Goal: Task Accomplishment & Management: Complete application form

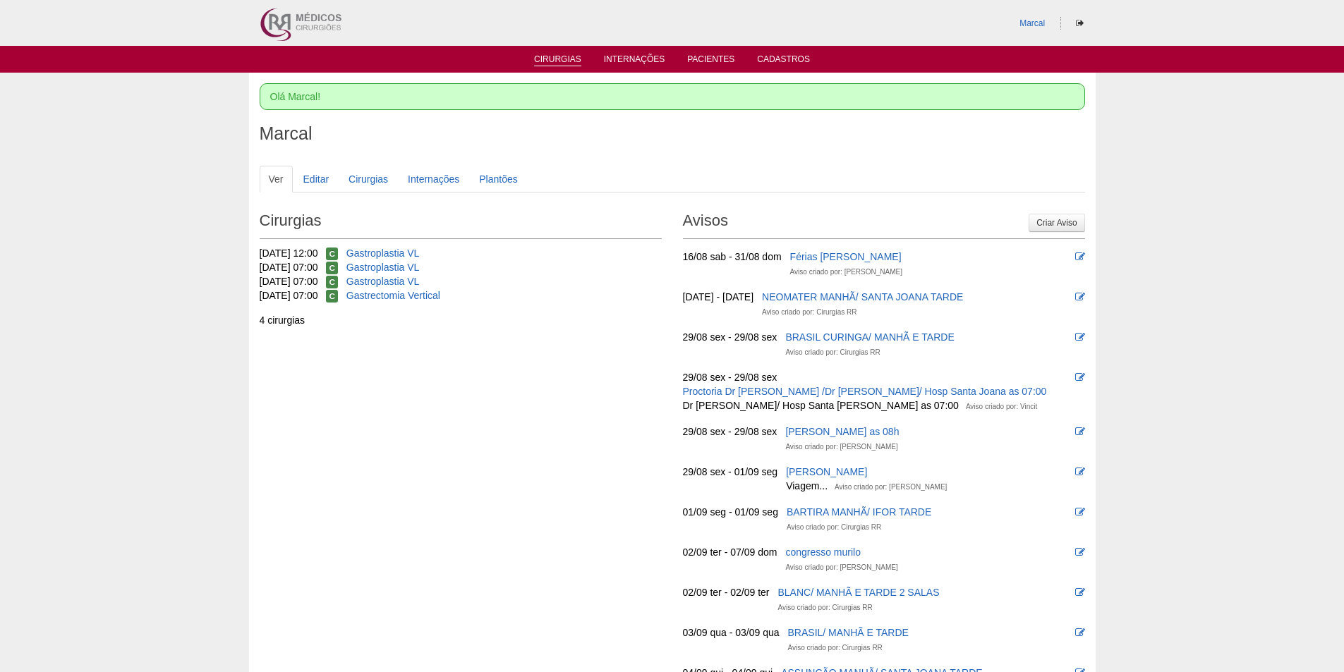
click at [559, 59] on link "Cirurgias" at bounding box center [557, 60] width 47 height 12
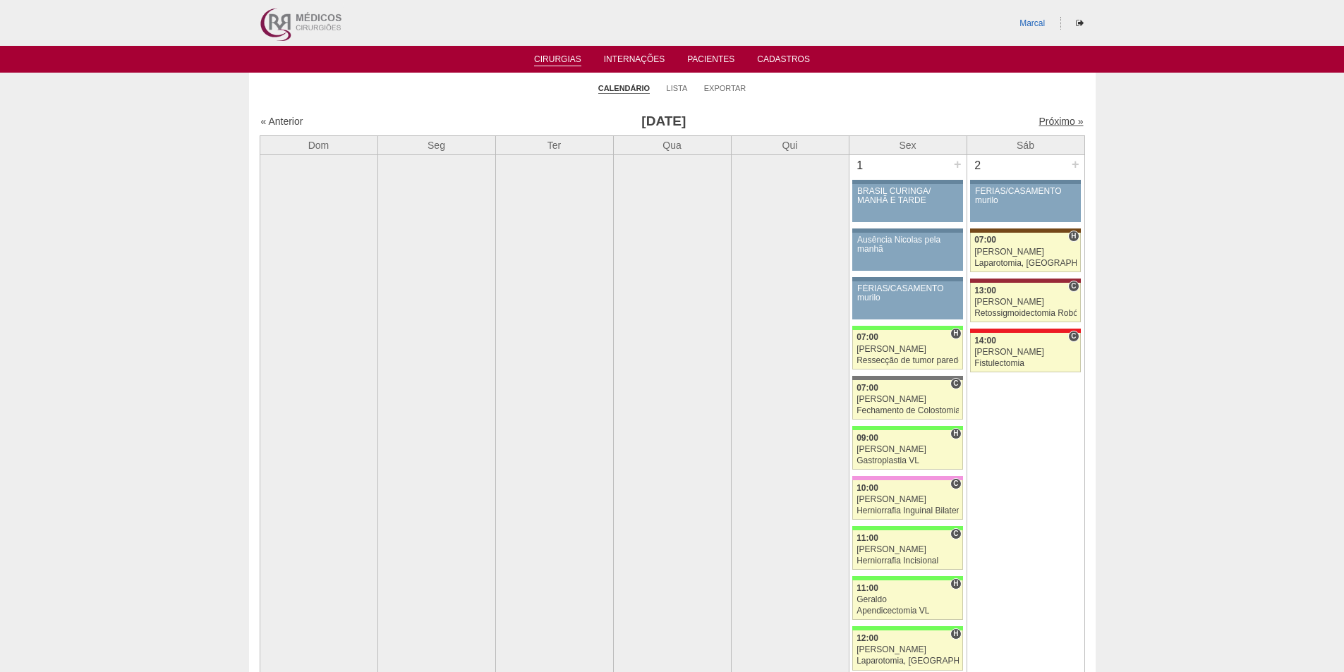
click at [1038, 122] on link "Próximo »" at bounding box center [1060, 121] width 44 height 11
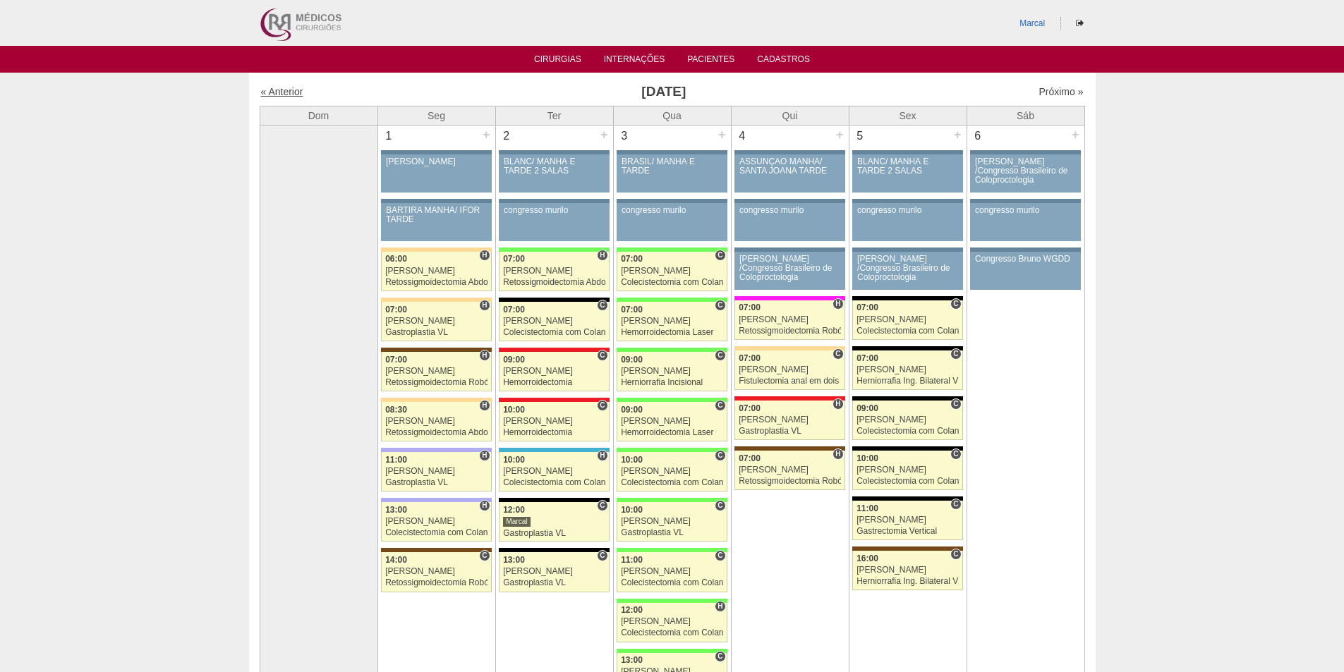
click at [280, 90] on link "« Anterior" at bounding box center [282, 91] width 42 height 11
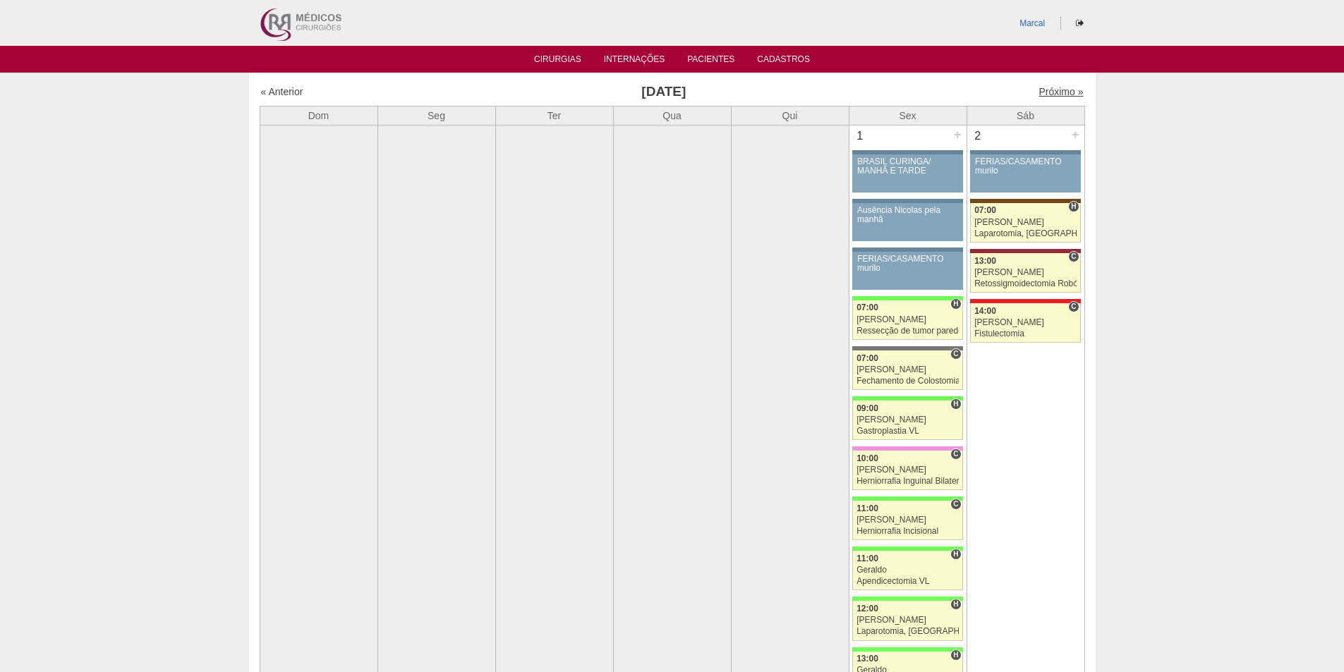
click at [1050, 89] on link "Próximo »" at bounding box center [1060, 91] width 44 height 11
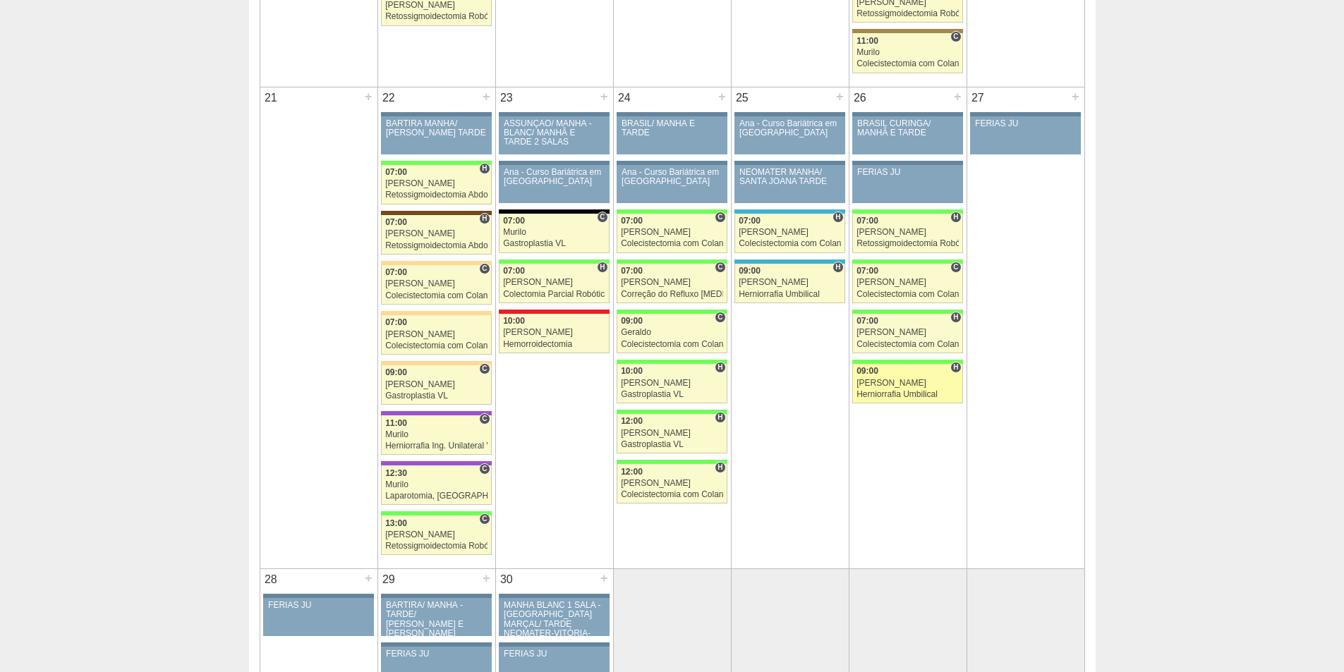
scroll to position [1905, 0]
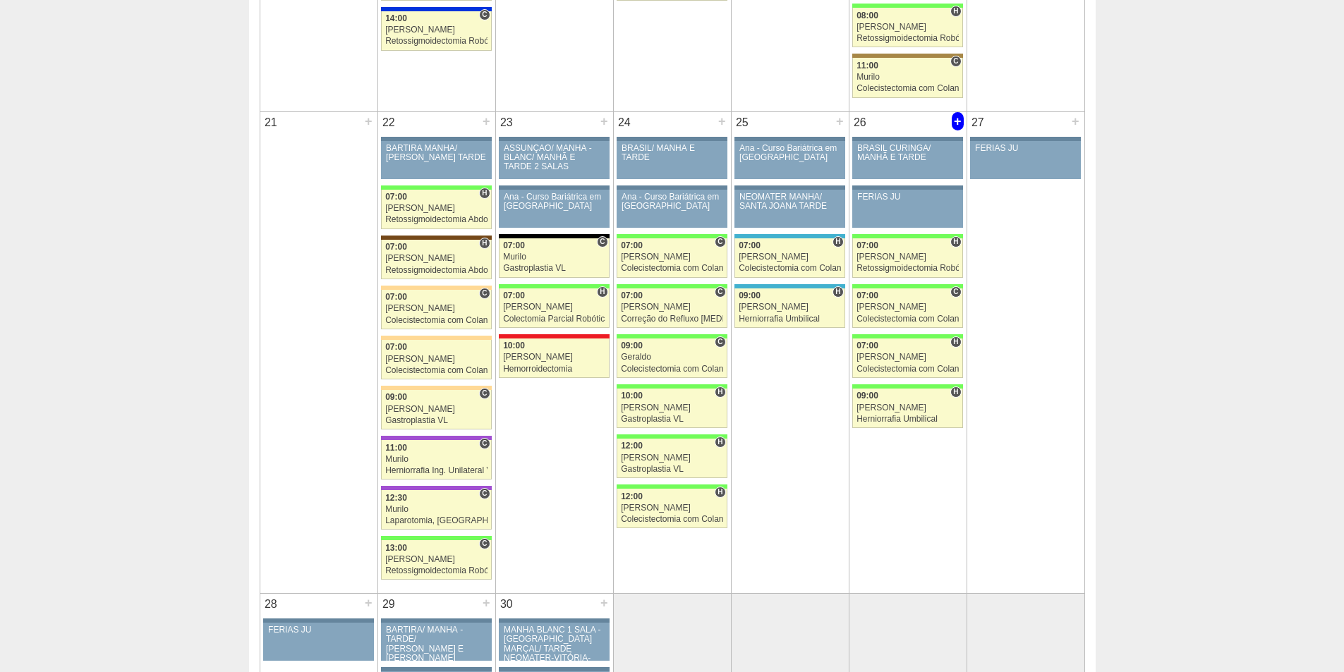
click at [956, 120] on div "+" at bounding box center [958, 121] width 12 height 18
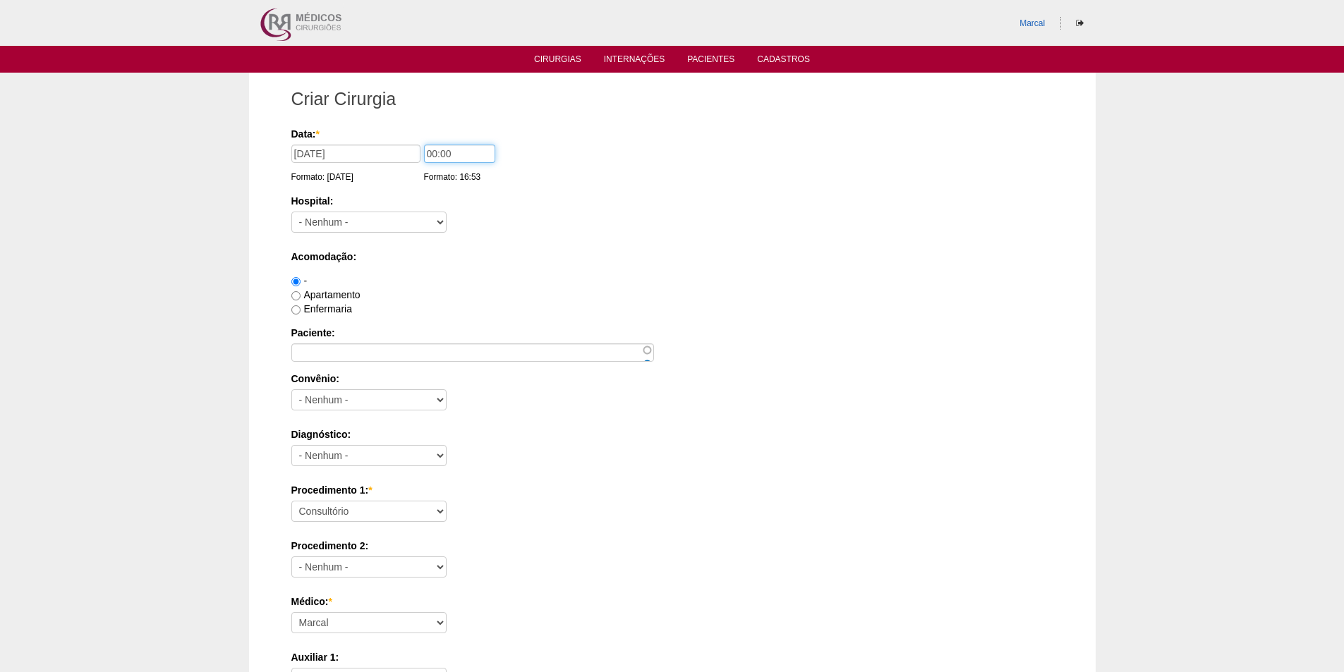
click at [432, 154] on input "00:00" at bounding box center [459, 154] width 71 height 18
type input "09:00"
click at [443, 222] on select "- Nenhum - 9 de Julho Albert Einstein Alvorada América Assunção Bartira Benefic…" at bounding box center [368, 222] width 155 height 21
select select "8"
click at [291, 212] on select "- Nenhum - 9 de Julho Albert Einstein Alvorada América Assunção Bartira Benefic…" at bounding box center [368, 222] width 155 height 21
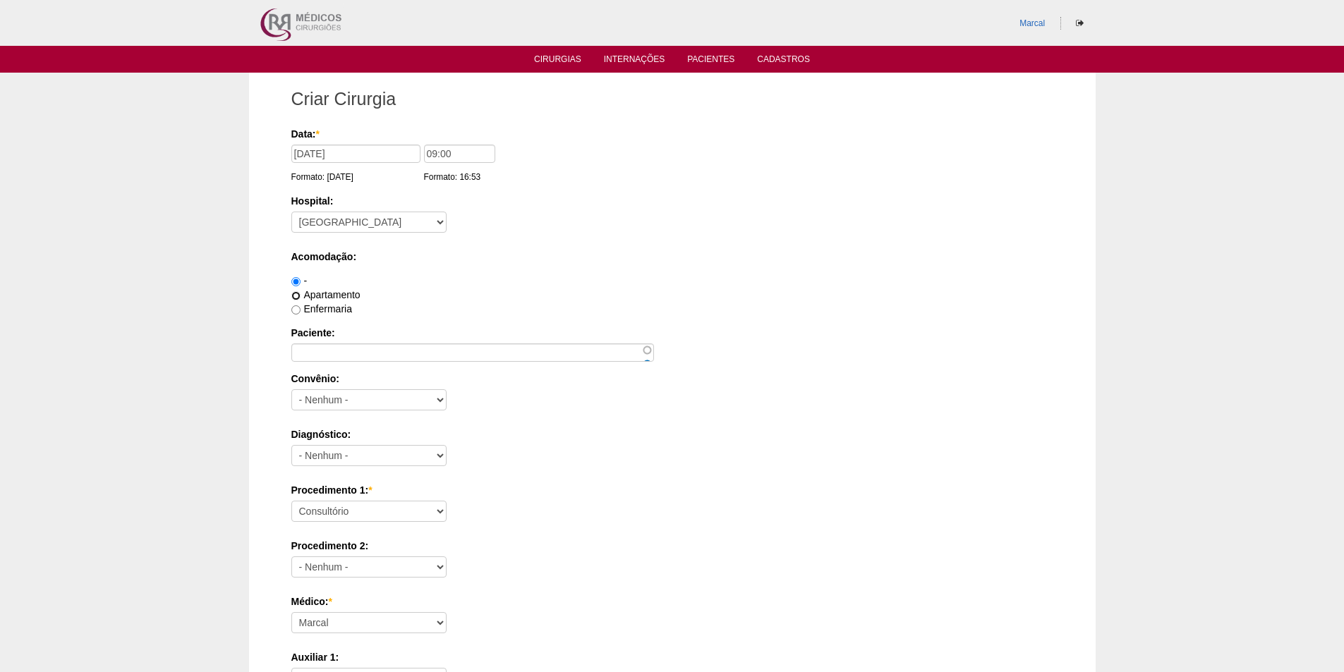
click at [296, 295] on input "Apartamento" at bounding box center [295, 295] width 9 height 9
radio input "true"
click at [439, 401] on select "- Nenhum - Abet Afresp Allianz Amil Blue Life Caasp Cabesp Caixa de Pensões Car…" at bounding box center [368, 399] width 155 height 21
select select "26"
click at [291, 389] on select "- Nenhum - Abet Afresp Allianz Amil Blue Life Caasp Cabesp Caixa de Pensões Car…" at bounding box center [368, 399] width 155 height 21
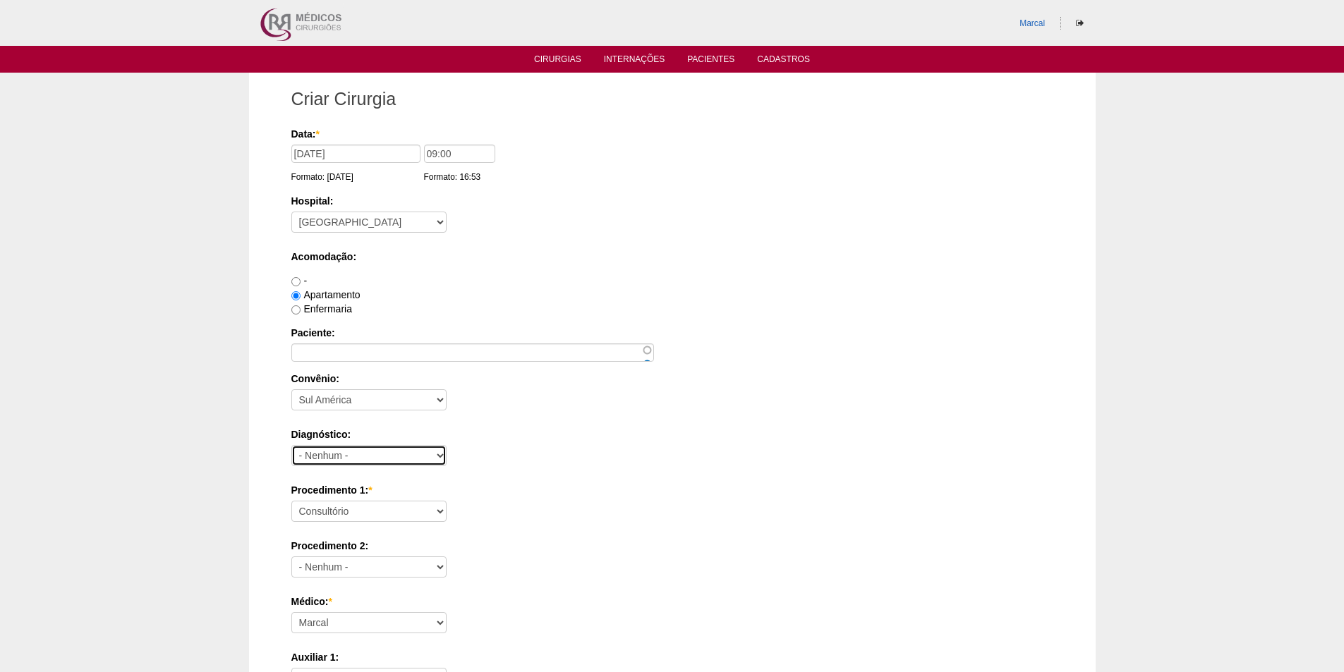
click at [441, 457] on select "- Nenhum - Abdome Agudo Abscesso Hepático Abscesso Perianal Abscesso Peritoneal…" at bounding box center [368, 455] width 155 height 21
select select "12"
click at [291, 445] on select "- Nenhum - Abdome Agudo Abscesso Hepático Abscesso Perianal Abscesso Peritoneal…" at bounding box center [368, 455] width 155 height 21
click at [440, 514] on select "Consultório Abscesso Hepático - Drenagem Abscesso perianal Amputação Abdômino P…" at bounding box center [368, 511] width 155 height 21
select select "3735"
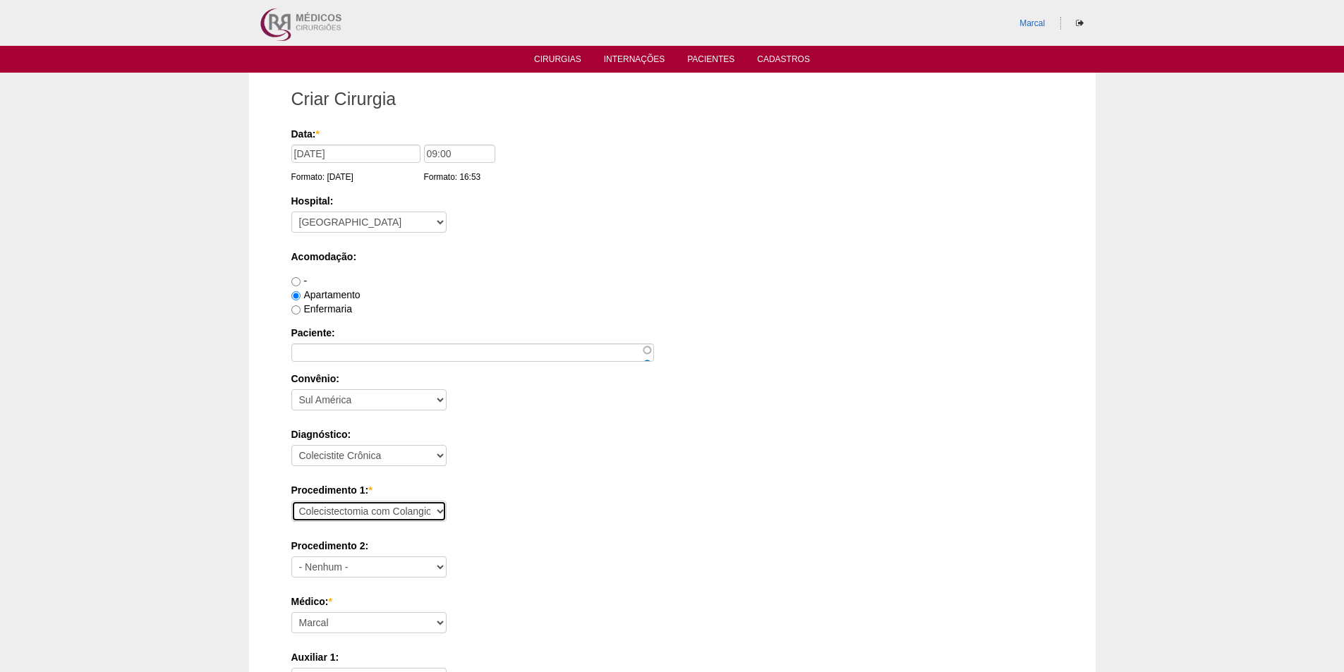
click at [291, 501] on select "Consultório Abscesso Hepático - Drenagem Abscesso perianal Amputação Abdômino P…" at bounding box center [368, 511] width 155 height 21
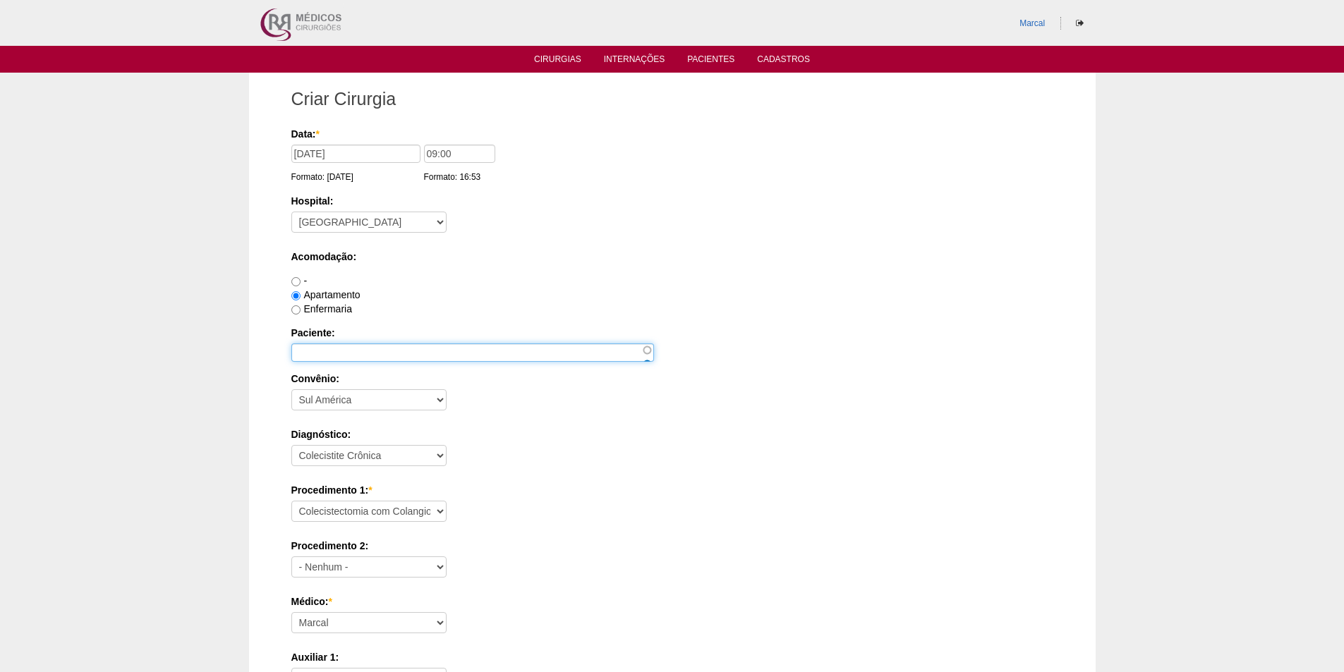
click at [313, 356] on input "Paciente:" at bounding box center [472, 353] width 363 height 18
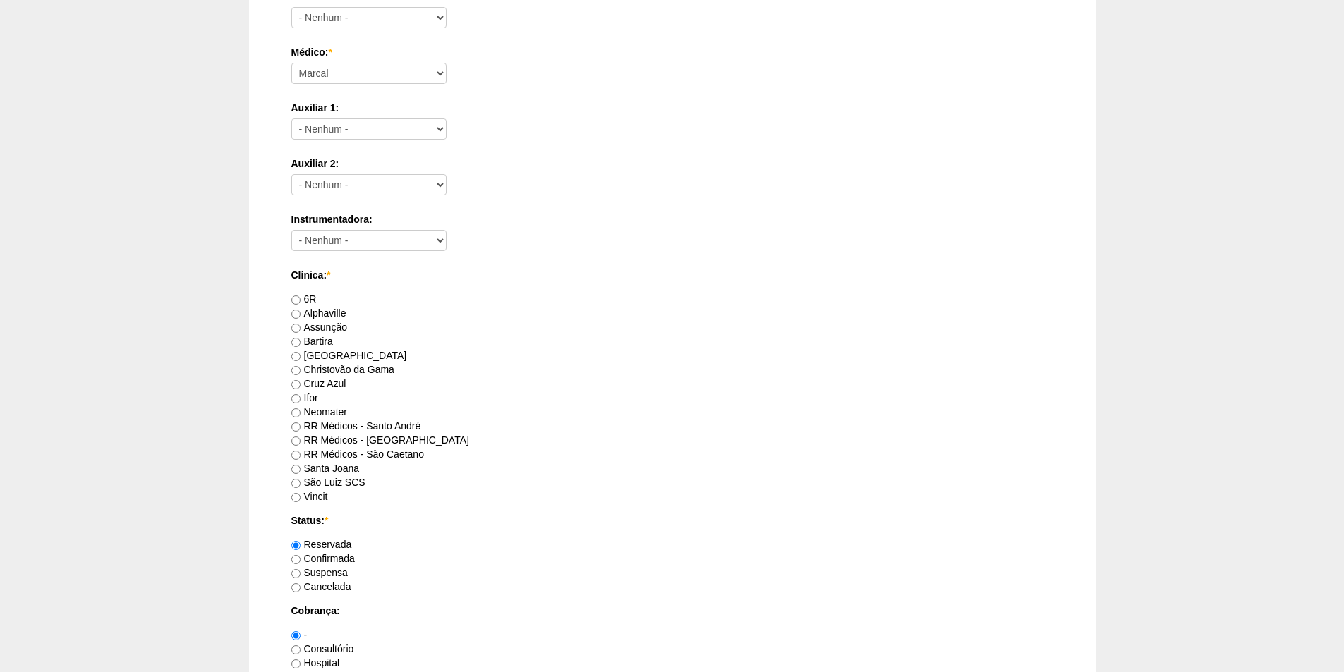
scroll to position [564, 0]
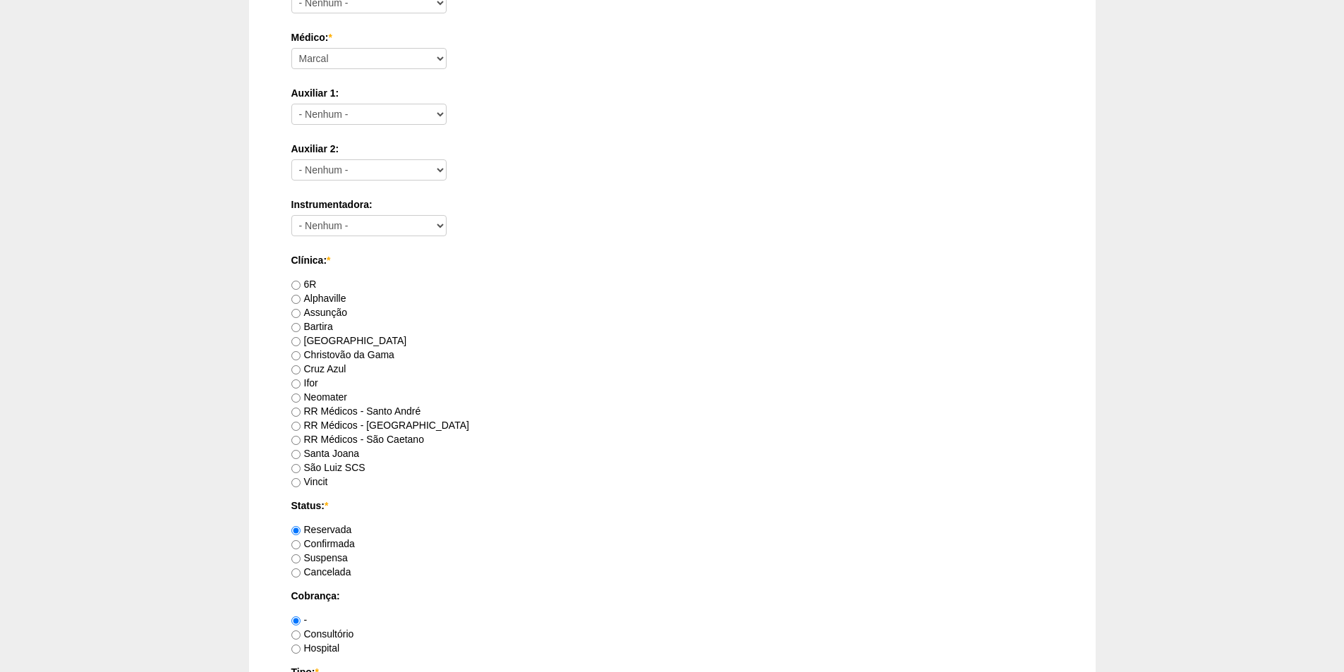
type input "Mariana Goulart Rotondani Rago"
click at [301, 412] on label "RR Médicos - Santo André" at bounding box center [356, 411] width 130 height 11
click at [301, 412] on input "RR Médicos - Santo André" at bounding box center [295, 412] width 9 height 9
radio input "true"
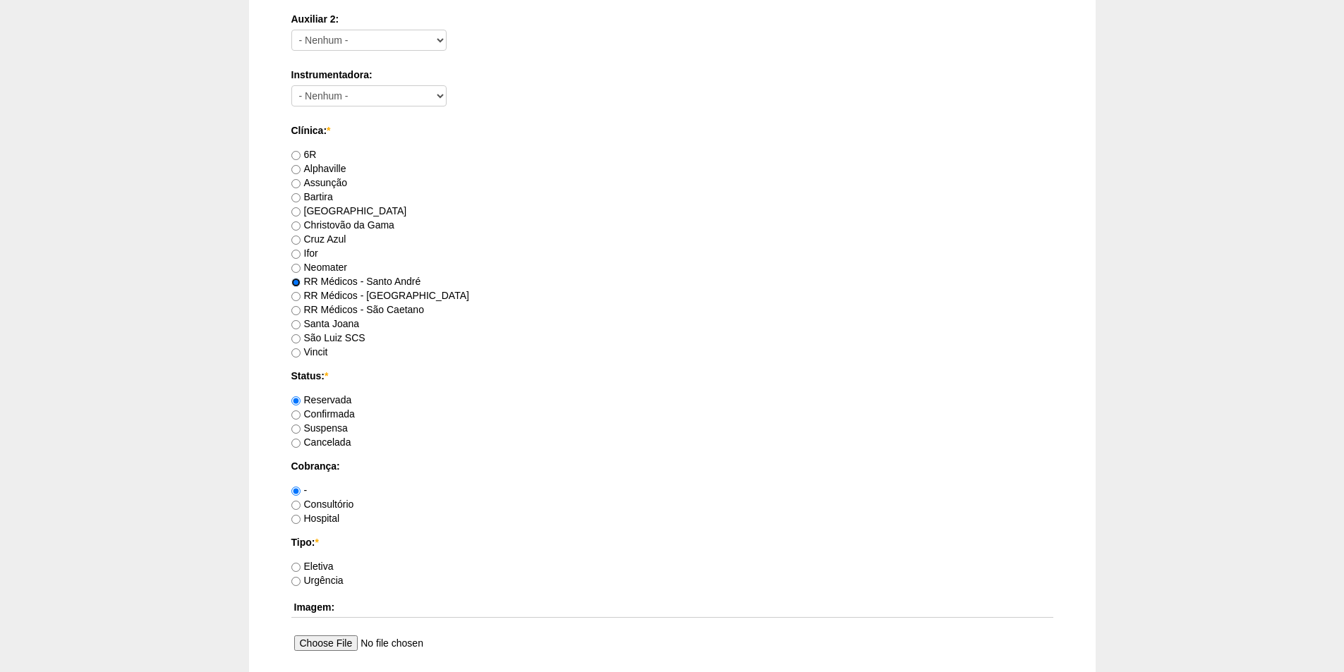
scroll to position [705, 0]
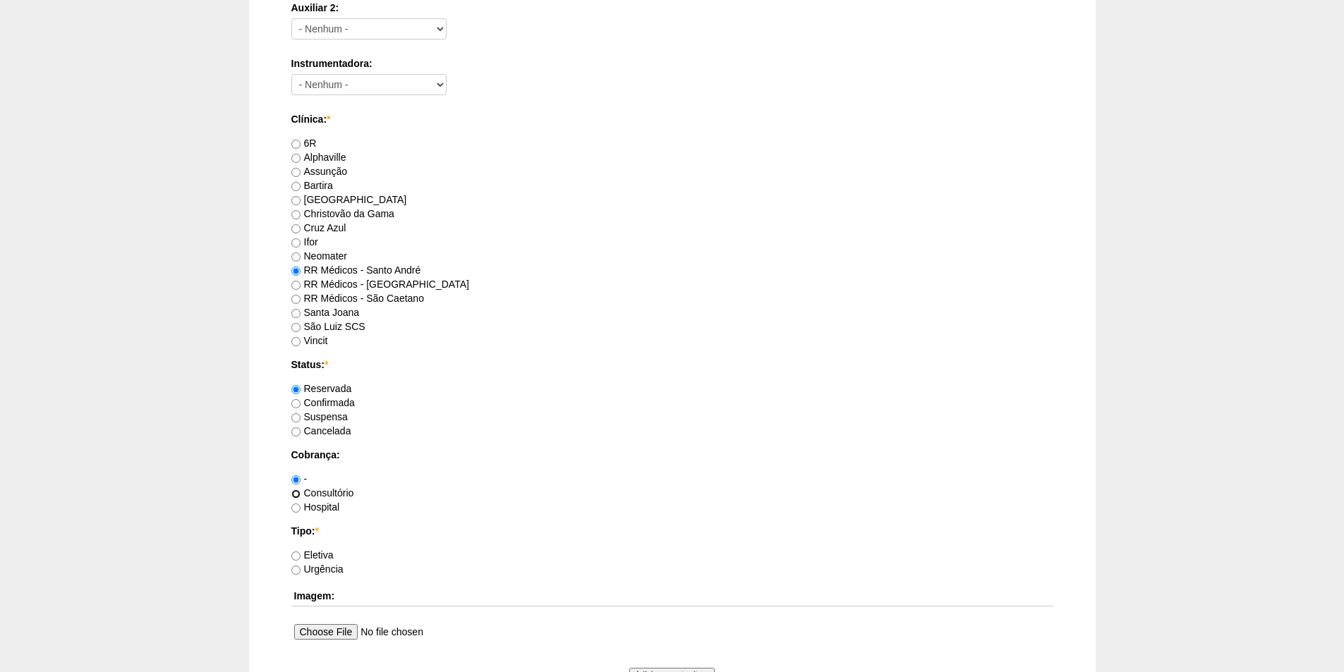
click at [295, 491] on input "Consultório" at bounding box center [295, 494] width 9 height 9
radio input "true"
click at [295, 553] on input "Eletiva" at bounding box center [295, 556] width 9 height 9
radio input "true"
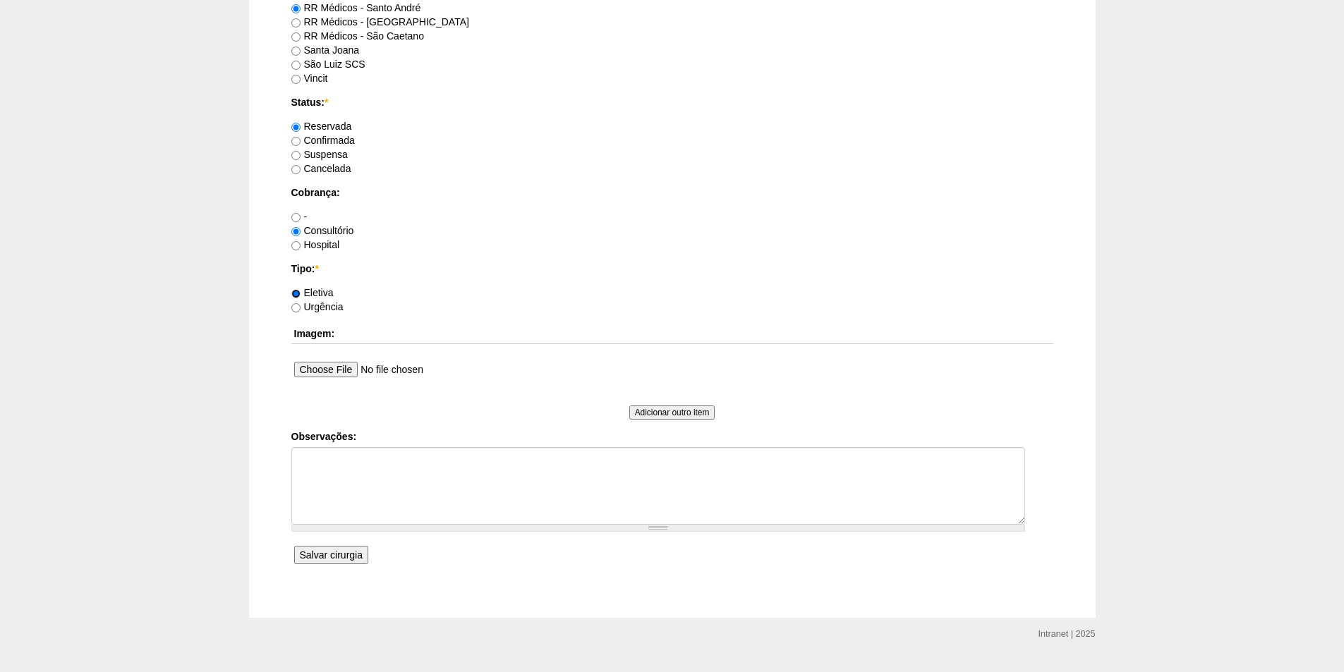
scroll to position [988, 0]
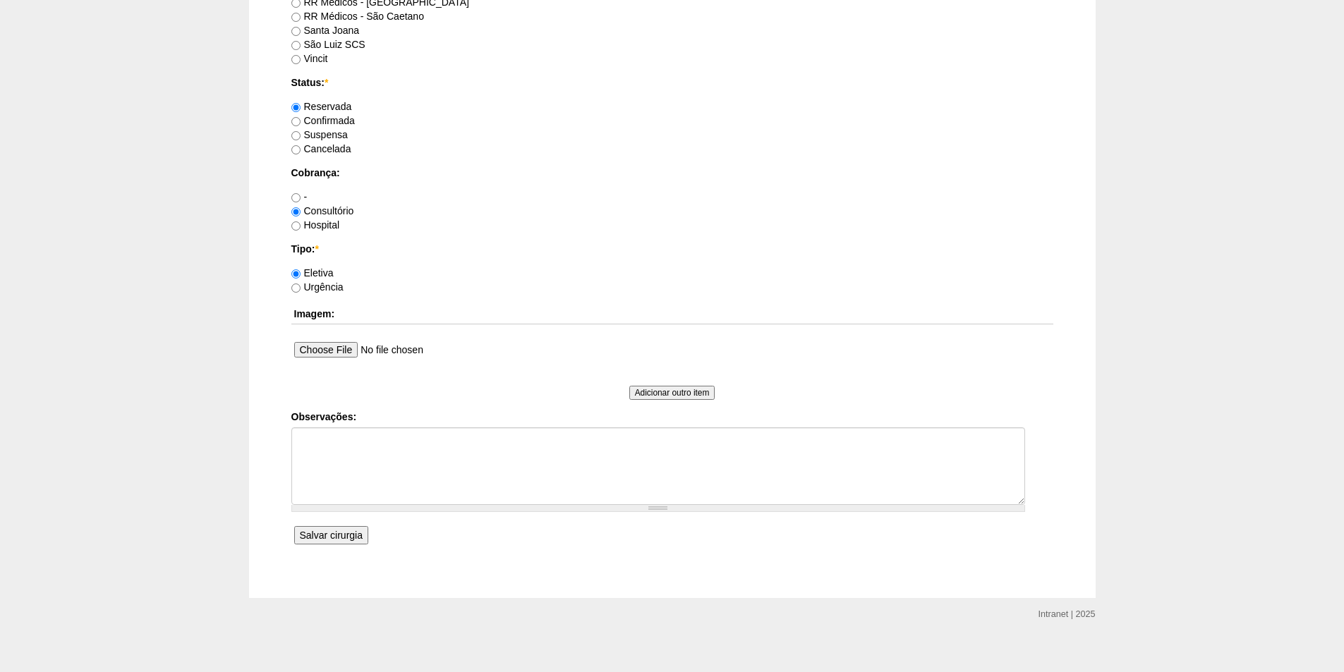
click at [339, 535] on input "Salvar cirurgia" at bounding box center [331, 535] width 74 height 18
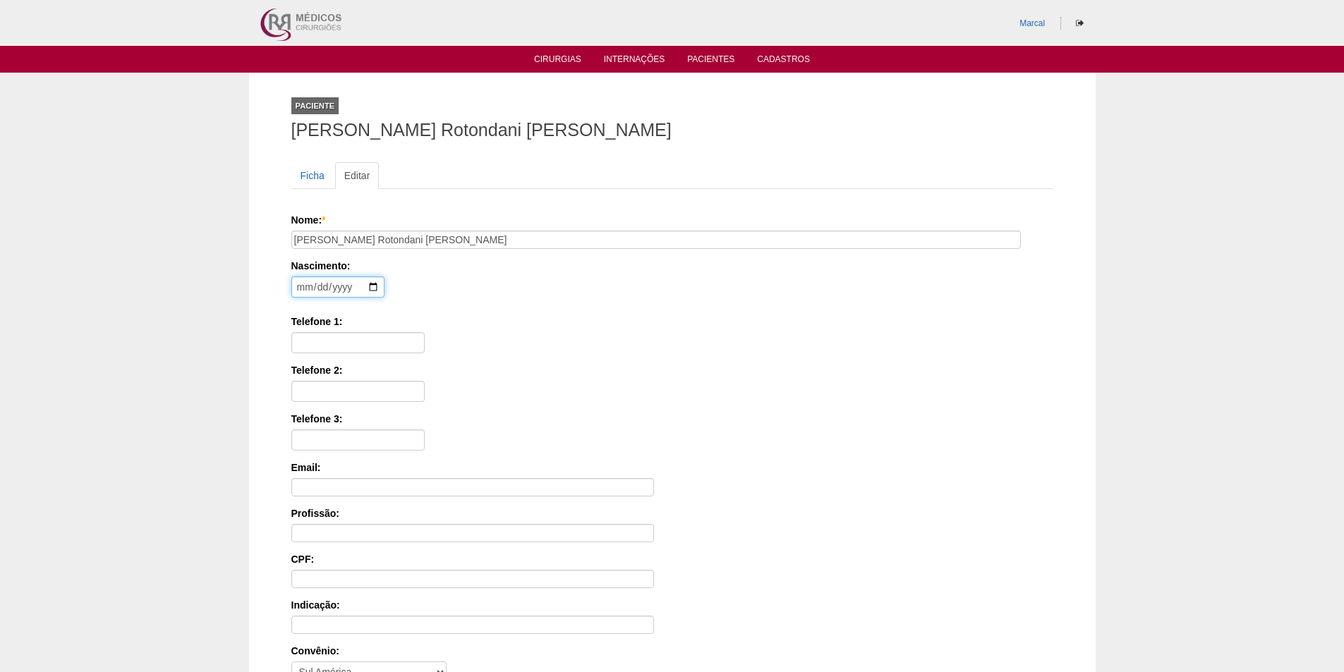
click at [305, 289] on input "date" at bounding box center [337, 287] width 93 height 21
type input "[DATE]"
click at [312, 348] on input "Telefone 1:" at bounding box center [357, 342] width 133 height 21
type input "11 97152 7640"
click at [313, 395] on input "Telefone 2:" at bounding box center [357, 391] width 133 height 21
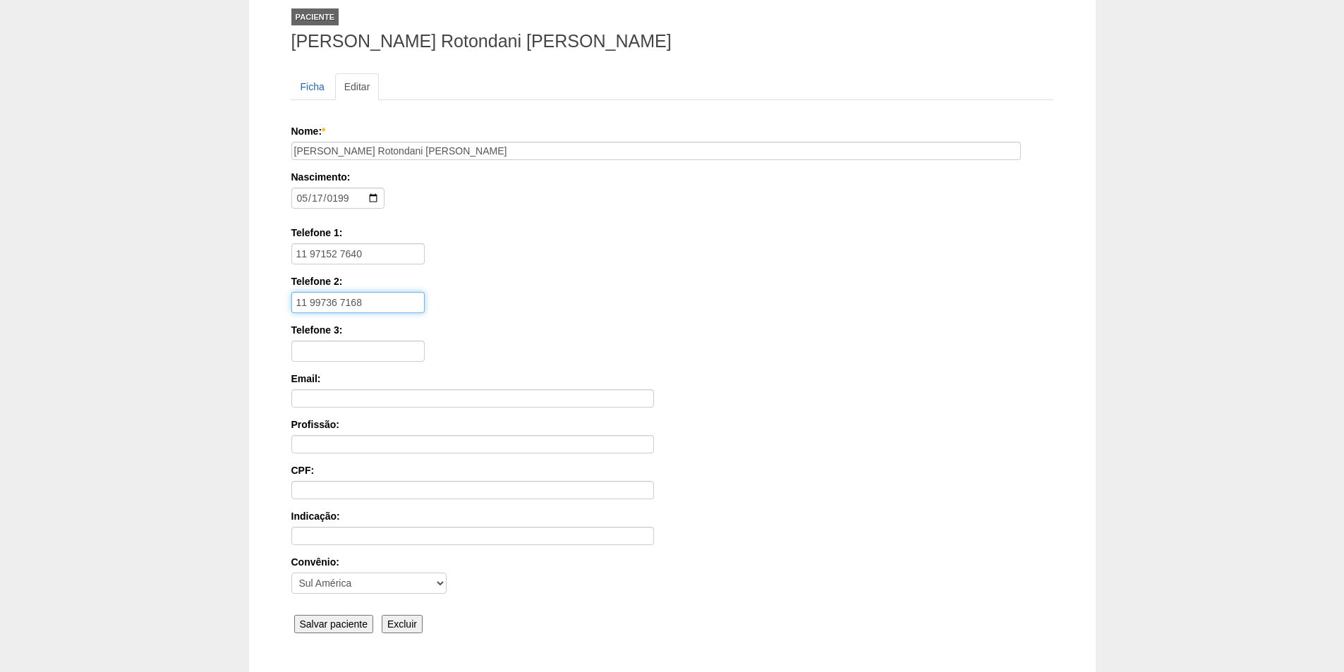
scroll to position [189, 0]
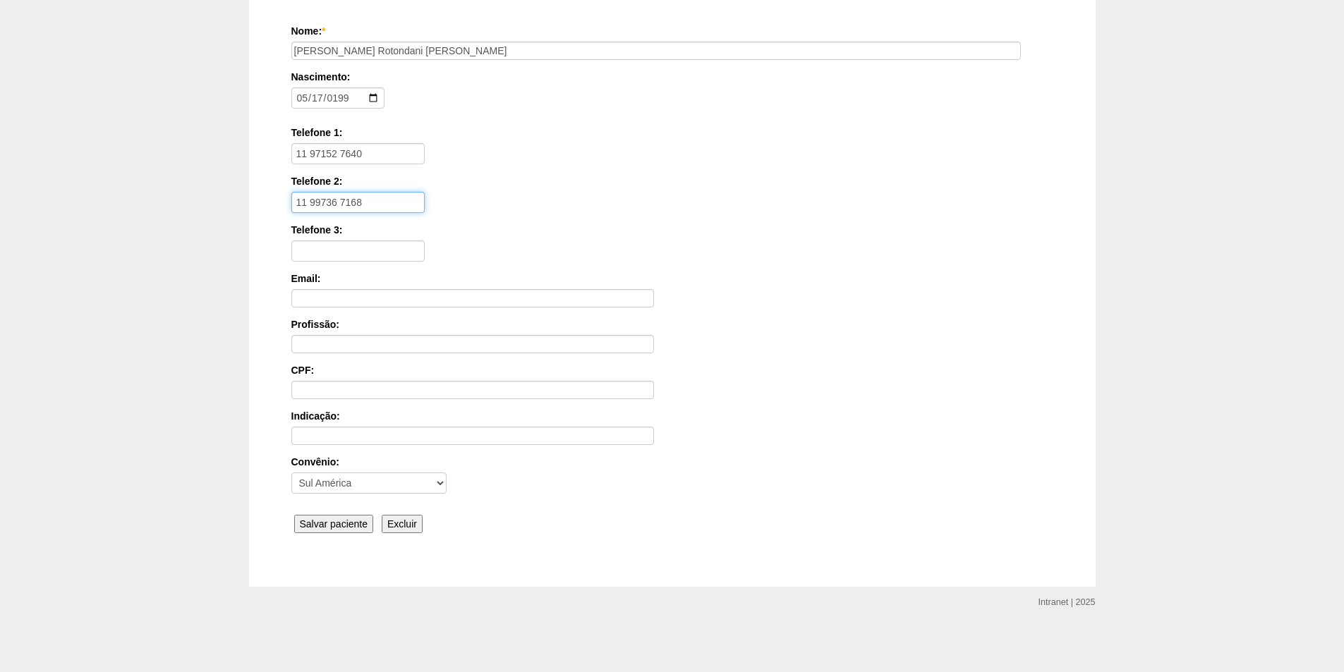
type input "11 99736 7168"
click at [329, 523] on input "Salvar paciente" at bounding box center [334, 524] width 80 height 18
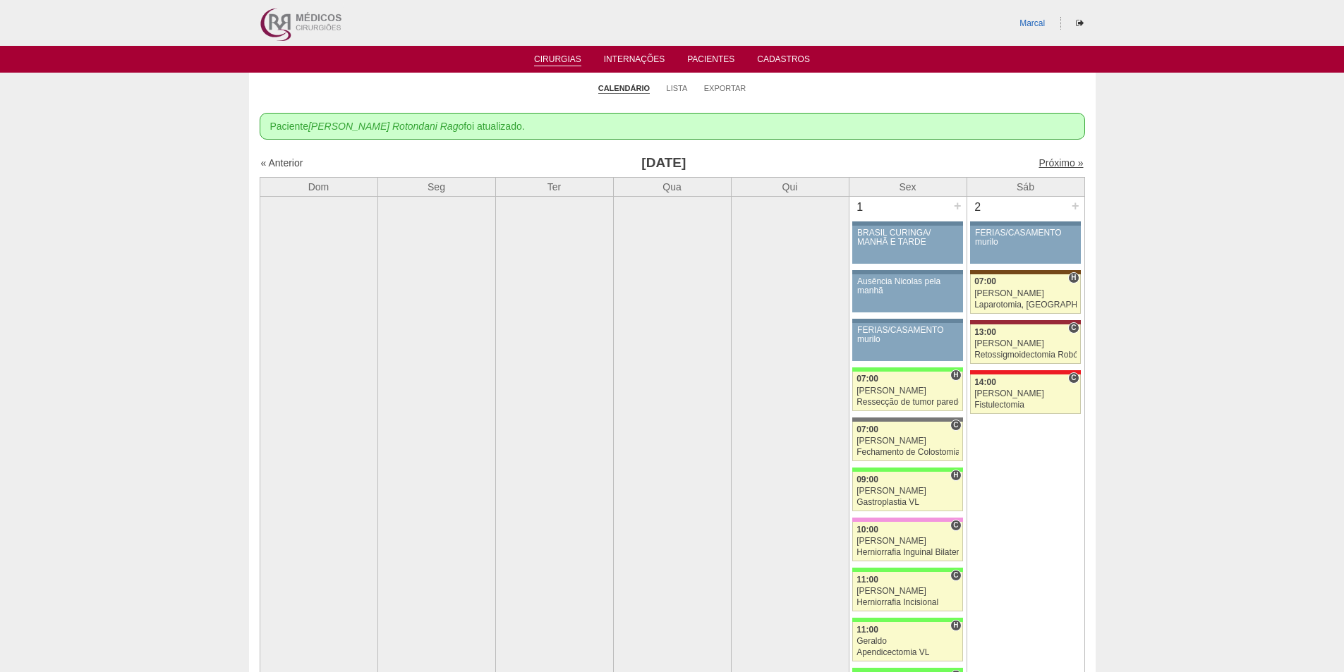
click at [1041, 164] on link "Próximo »" at bounding box center [1060, 162] width 44 height 11
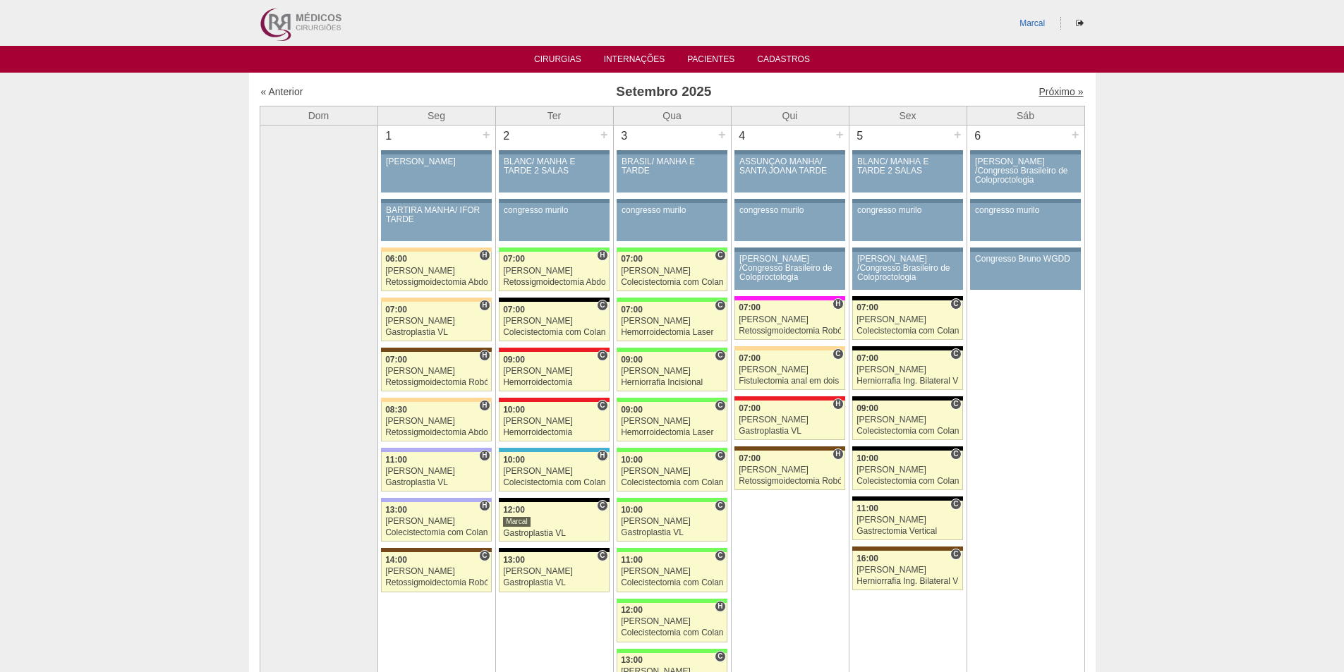
click at [1039, 90] on link "Próximo »" at bounding box center [1060, 91] width 44 height 11
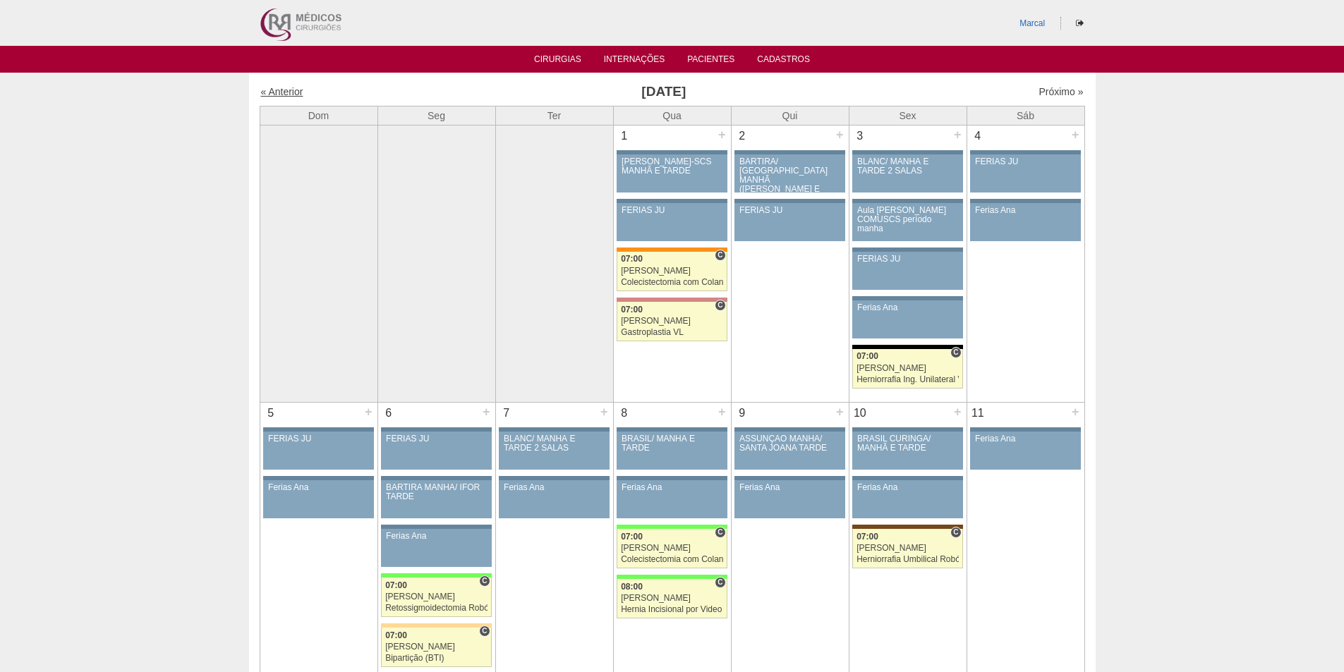
click at [292, 93] on link "« Anterior" at bounding box center [282, 91] width 42 height 11
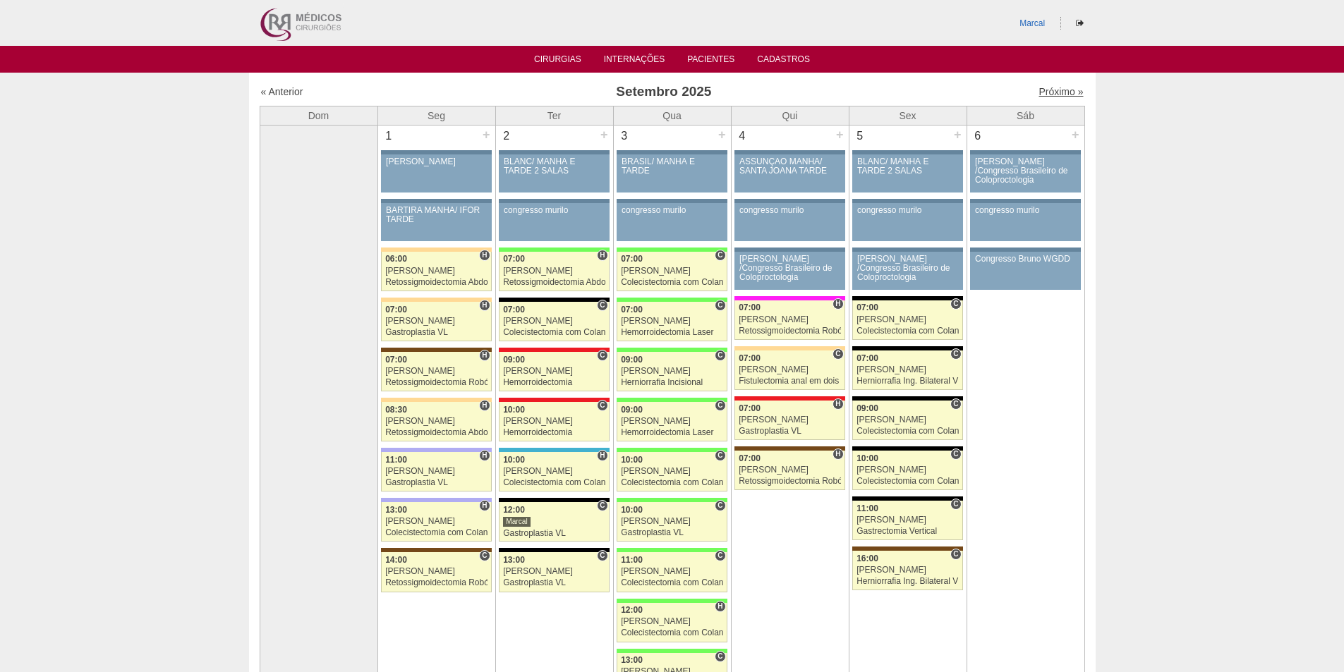
click at [1041, 90] on link "Próximo »" at bounding box center [1060, 91] width 44 height 11
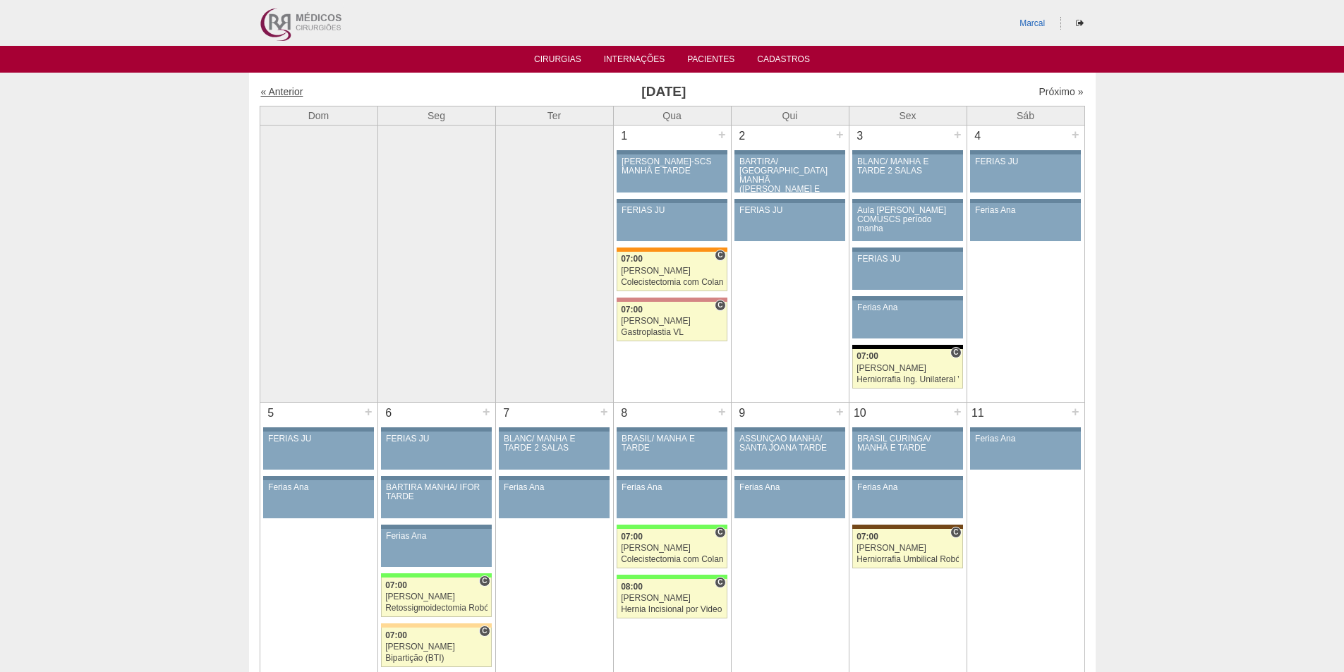
click at [287, 90] on link "« Anterior" at bounding box center [282, 91] width 42 height 11
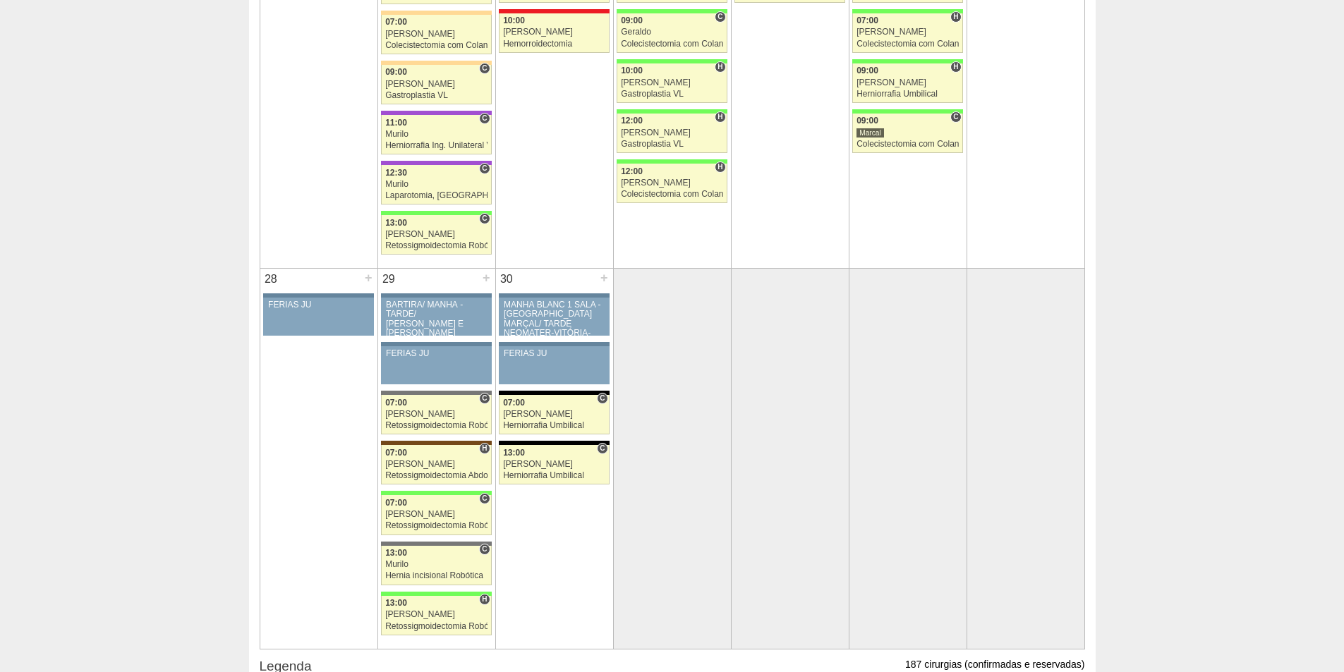
scroll to position [2258, 0]
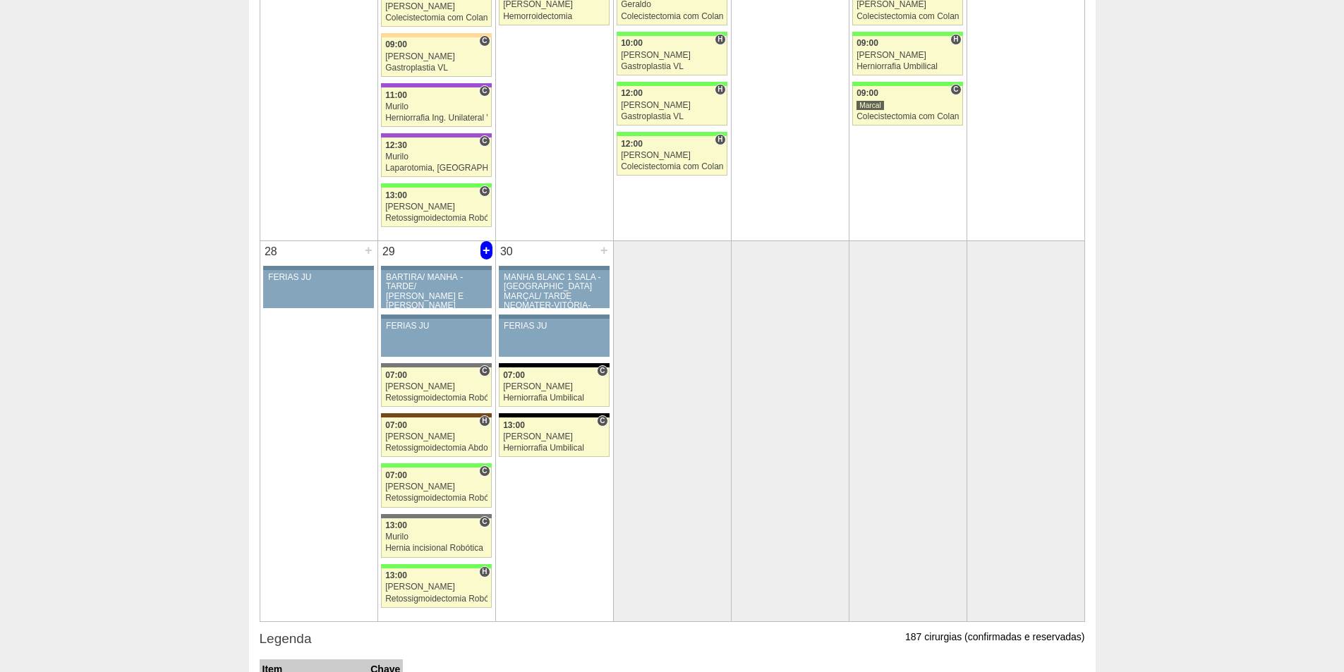
click at [488, 253] on div "+" at bounding box center [486, 250] width 12 height 18
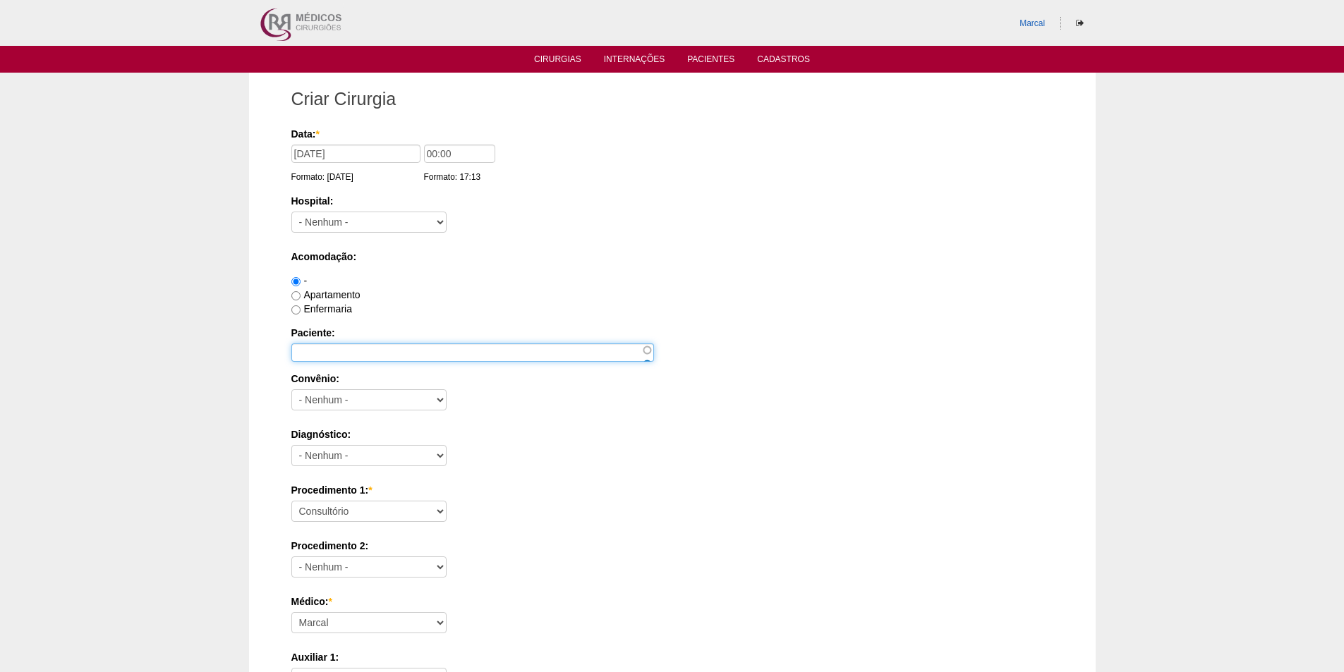
click at [302, 349] on input "Paciente:" at bounding box center [472, 353] width 363 height 18
type input "[PERSON_NAME] [PERSON_NAME]"
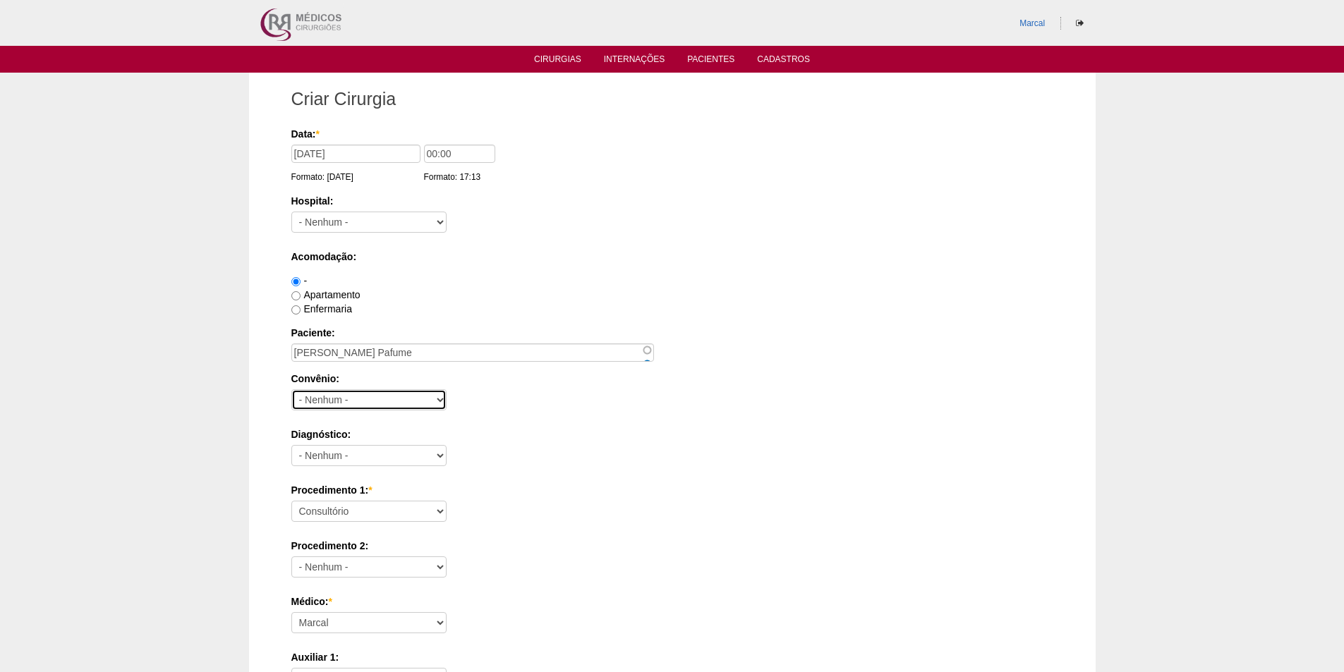
click at [437, 402] on select "- Nenhum - Abet Afresp Allianz Amil Blue Life Caasp Cabesp Caixa de Pensões Car…" at bounding box center [368, 399] width 155 height 21
select select "26"
click at [291, 389] on select "- Nenhum - Abet Afresp Allianz Amil Blue Life Caasp Cabesp Caixa de Pensões Car…" at bounding box center [368, 399] width 155 height 21
click at [444, 454] on select "- Nenhum - Abdome Agudo Abscesso Hepático Abscesso Perianal Abscesso Peritoneal…" at bounding box center [368, 455] width 155 height 21
select select "3707"
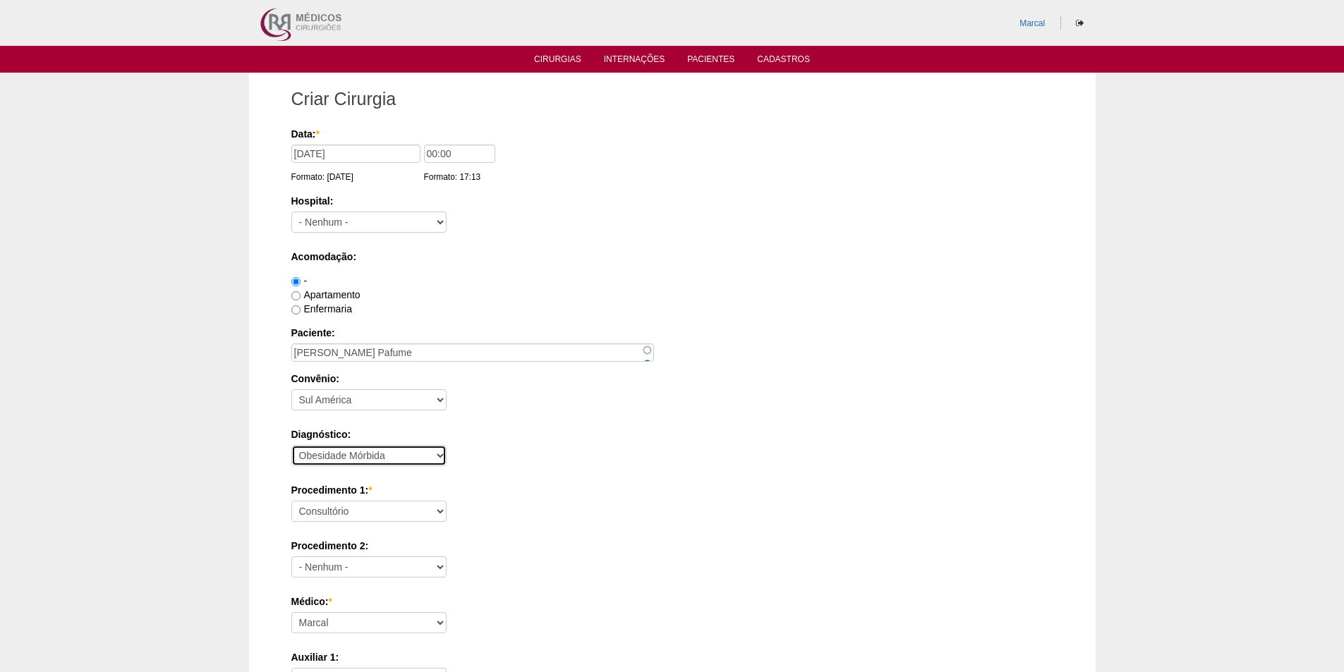
click at [291, 445] on select "- Nenhum - Abdome Agudo Abscesso Hepático Abscesso Perianal Abscesso Peritoneal…" at bounding box center [368, 455] width 155 height 21
click at [295, 310] on input "Enfermaria" at bounding box center [295, 309] width 9 height 9
radio input "true"
click at [441, 220] on select "- Nenhum - 9 de Julho Albert Einstein Alvorada América Assunção Bartira Benefic…" at bounding box center [368, 222] width 155 height 21
select select "44"
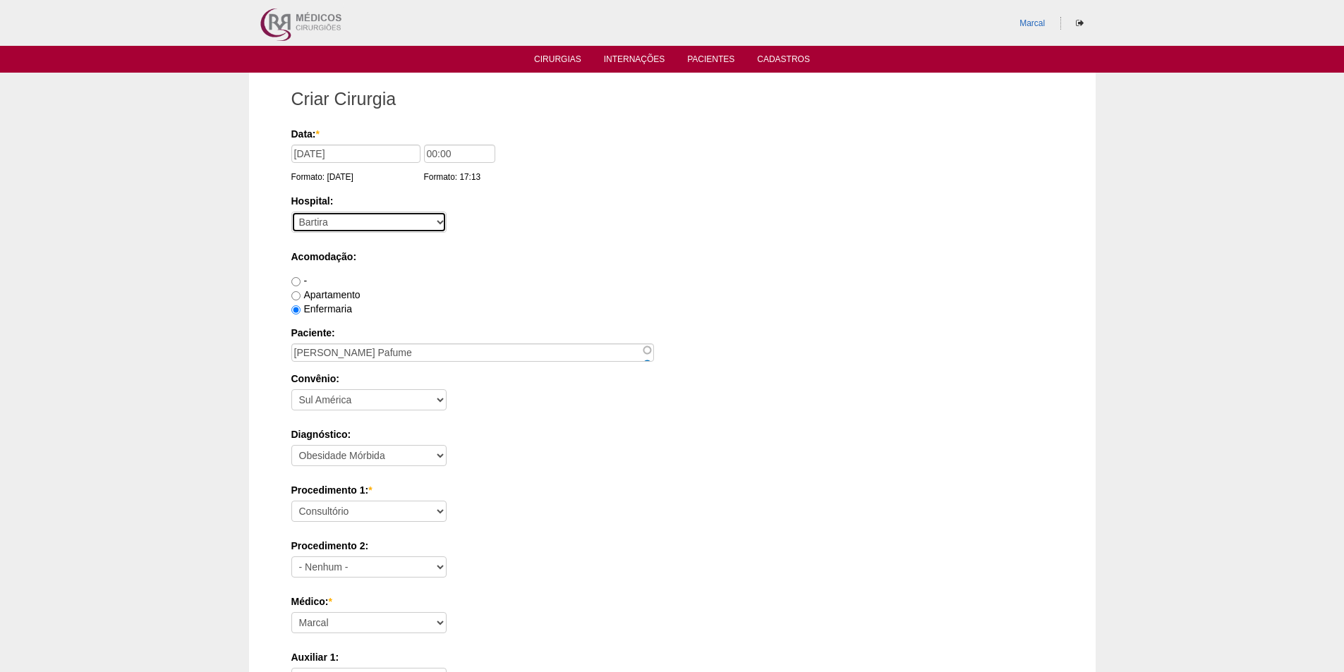
click at [291, 212] on select "- Nenhum - 9 de Julho Albert Einstein Alvorada América Assunção Bartira Benefic…" at bounding box center [368, 222] width 155 height 21
click at [434, 152] on input "00:00" at bounding box center [459, 154] width 71 height 18
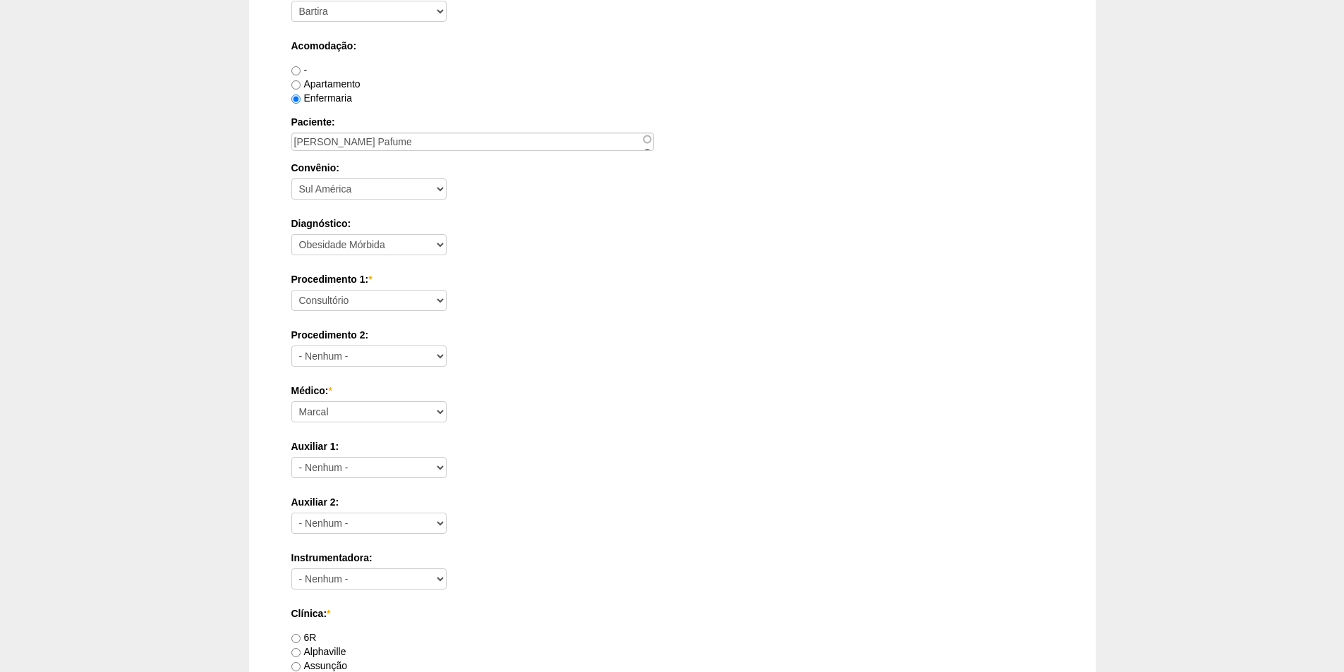
scroll to position [212, 0]
type input "07:00"
click at [438, 301] on select "Consultório Abscesso Hepático - Drenagem Abscesso perianal Amputação Abdômino P…" at bounding box center [368, 299] width 155 height 21
select select "3710"
click at [291, 289] on select "Consultório Abscesso Hepático - Drenagem Abscesso perianal Amputação Abdômino P…" at bounding box center [368, 299] width 155 height 21
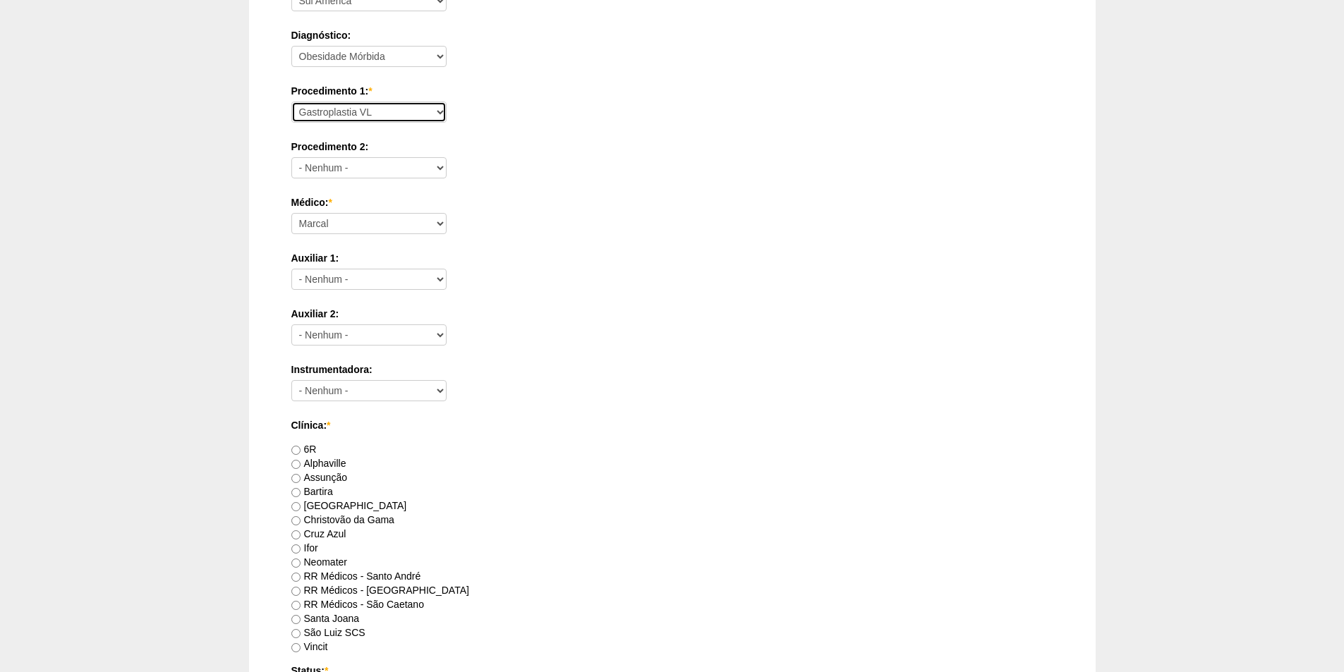
scroll to position [564, 0]
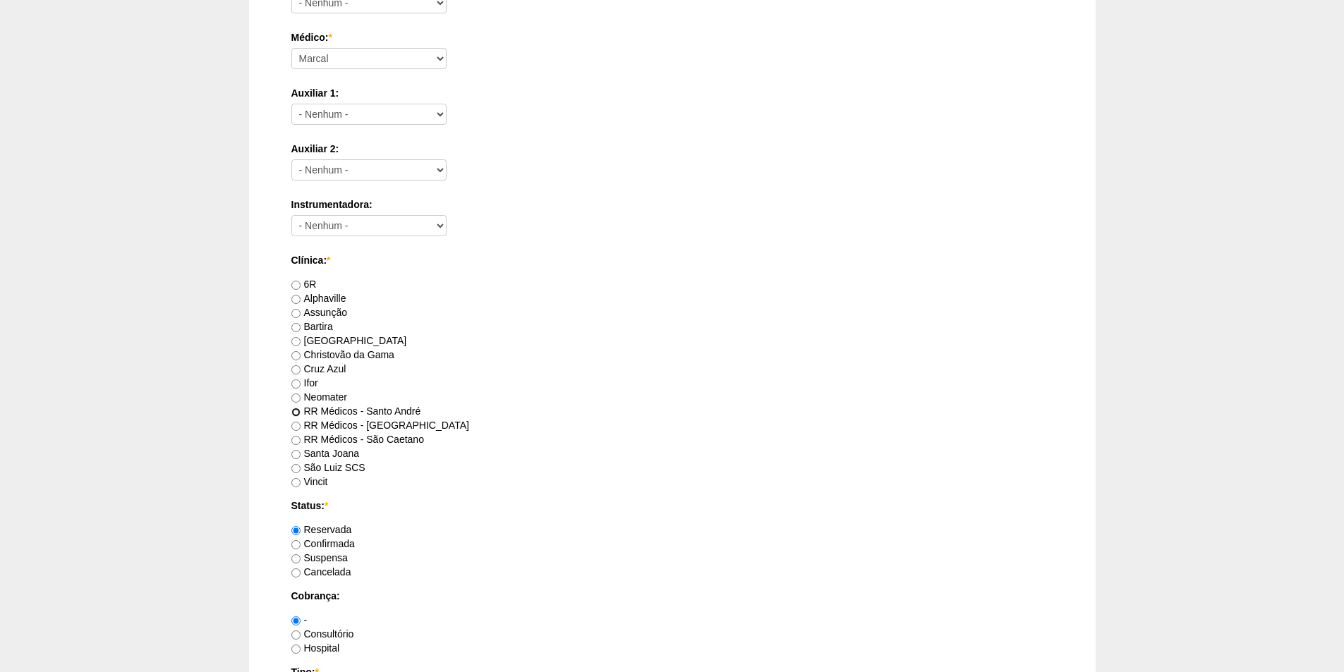
click at [298, 414] on input "RR Médicos - Santo André" at bounding box center [295, 412] width 9 height 9
radio input "true"
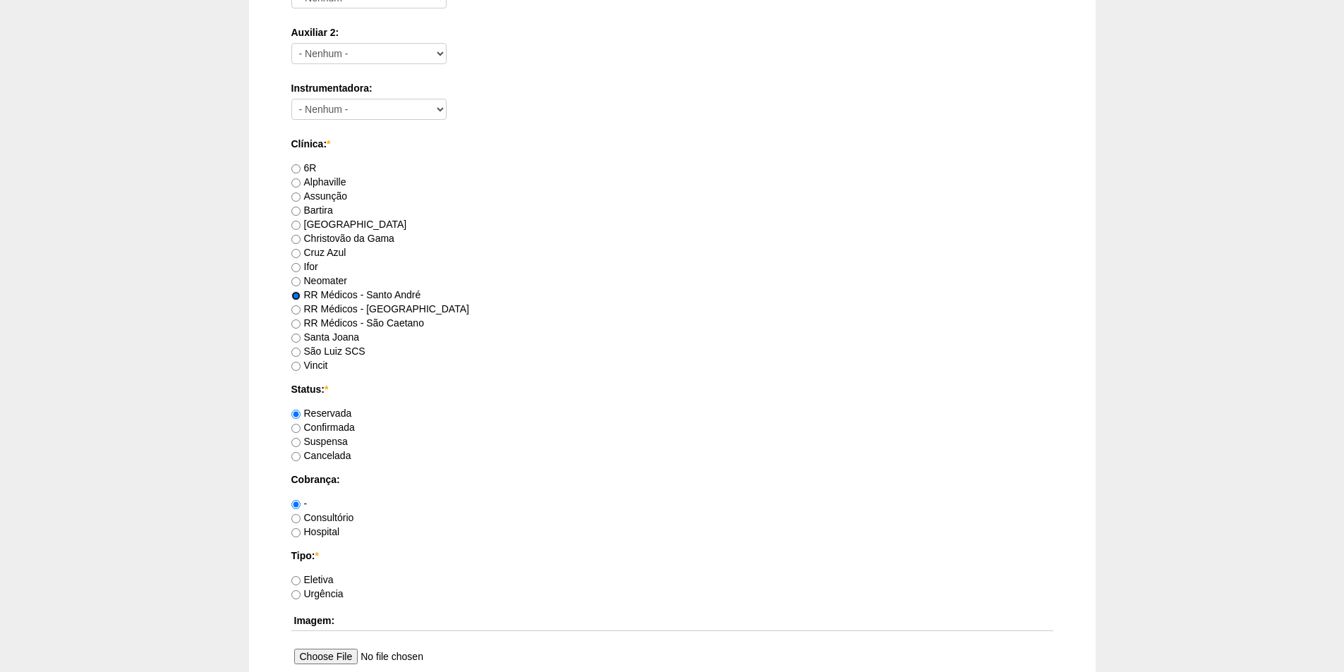
scroll to position [705, 0]
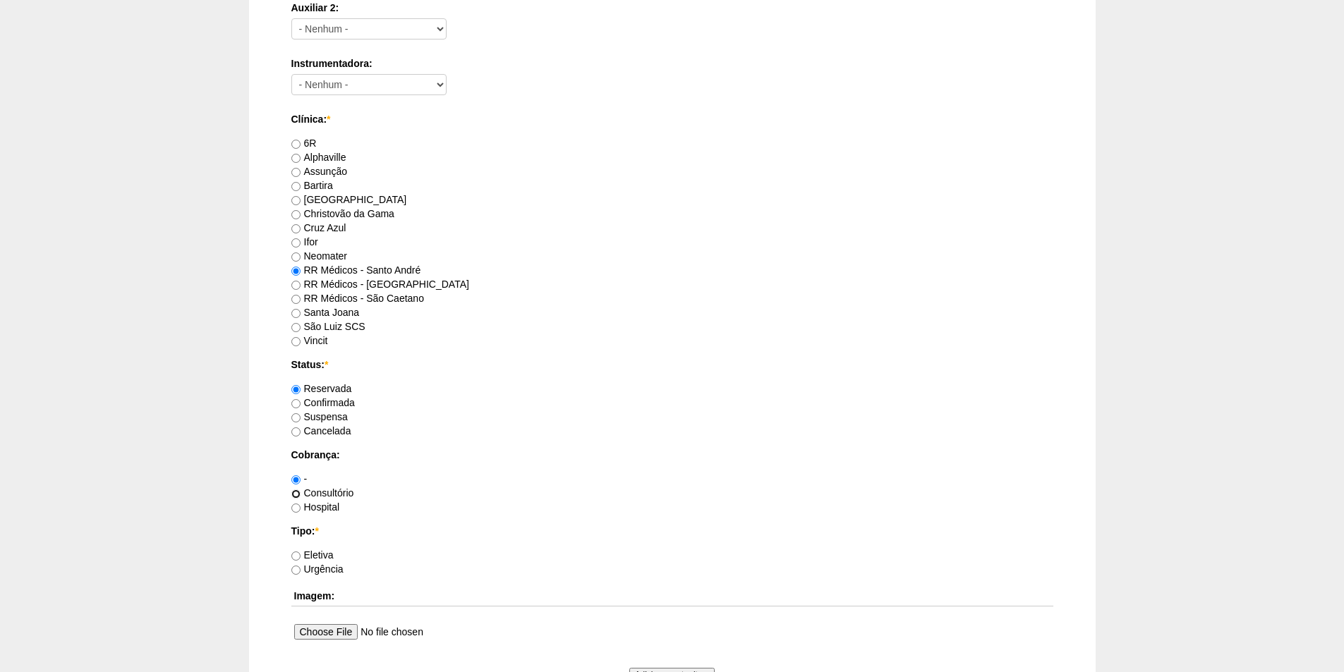
click at [296, 492] on input "Consultório" at bounding box center [295, 494] width 9 height 9
radio input "true"
click at [296, 557] on input "Eletiva" at bounding box center [295, 556] width 9 height 9
radio input "true"
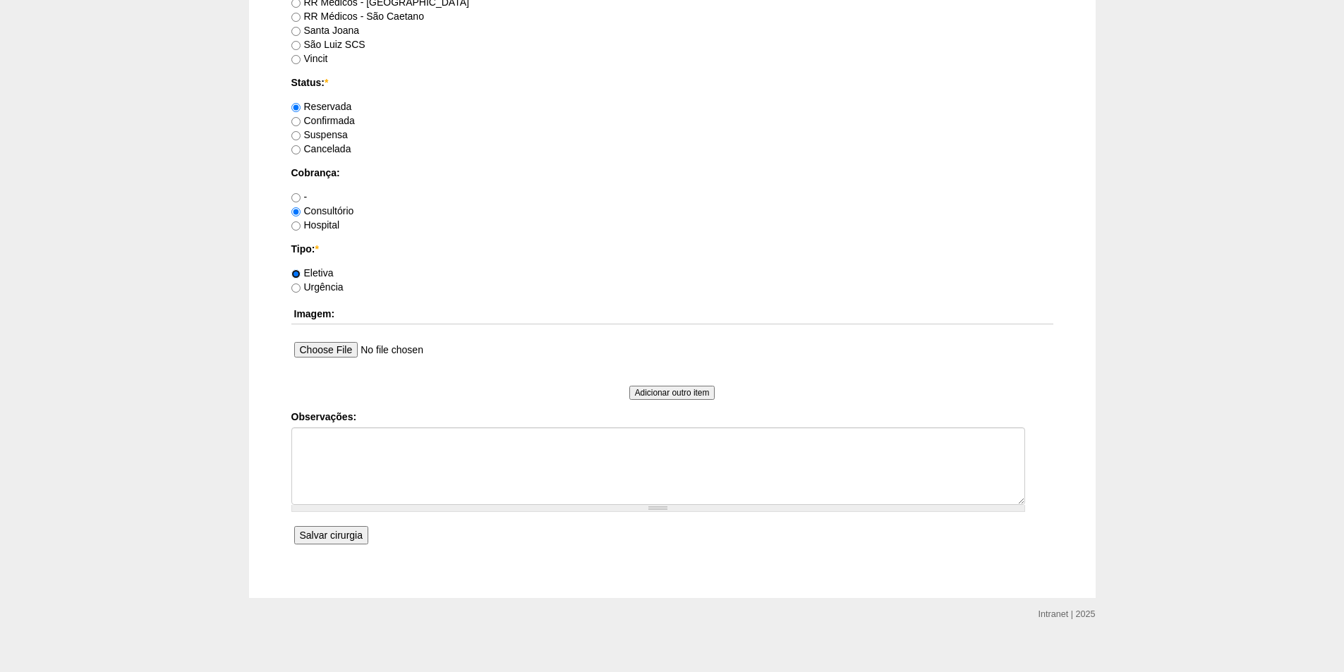
scroll to position [999, 0]
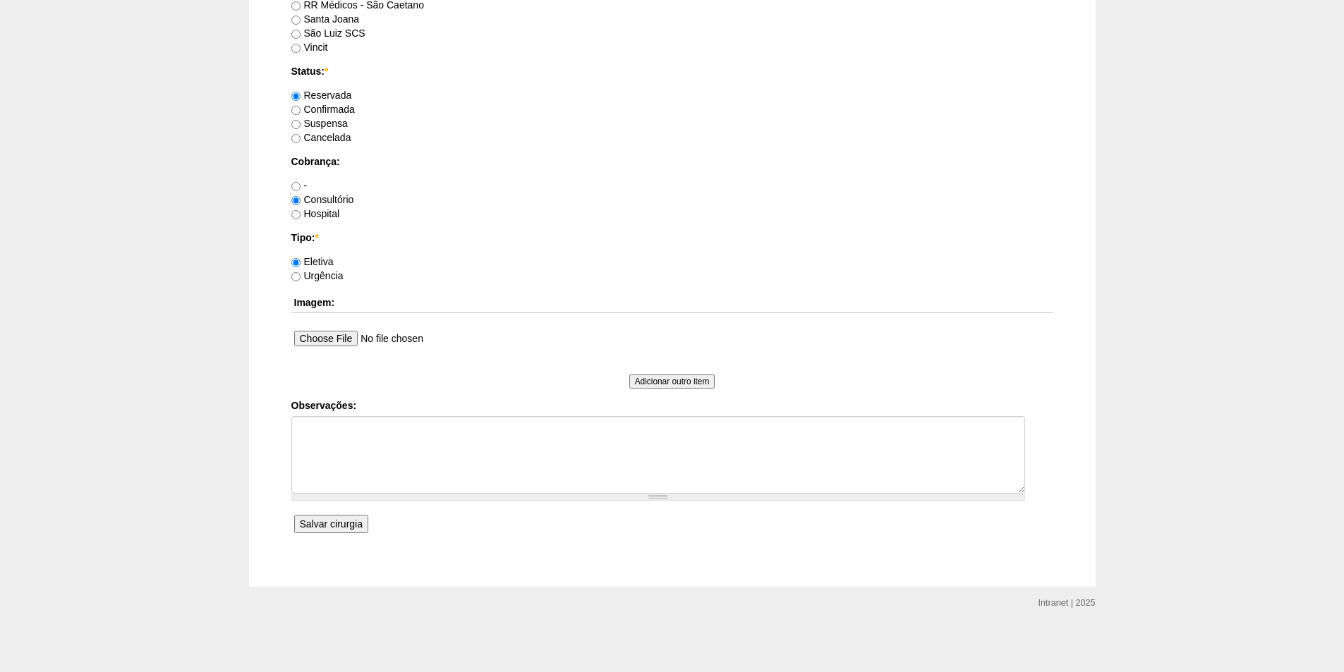
click at [317, 522] on input "Salvar cirurgia" at bounding box center [331, 524] width 74 height 18
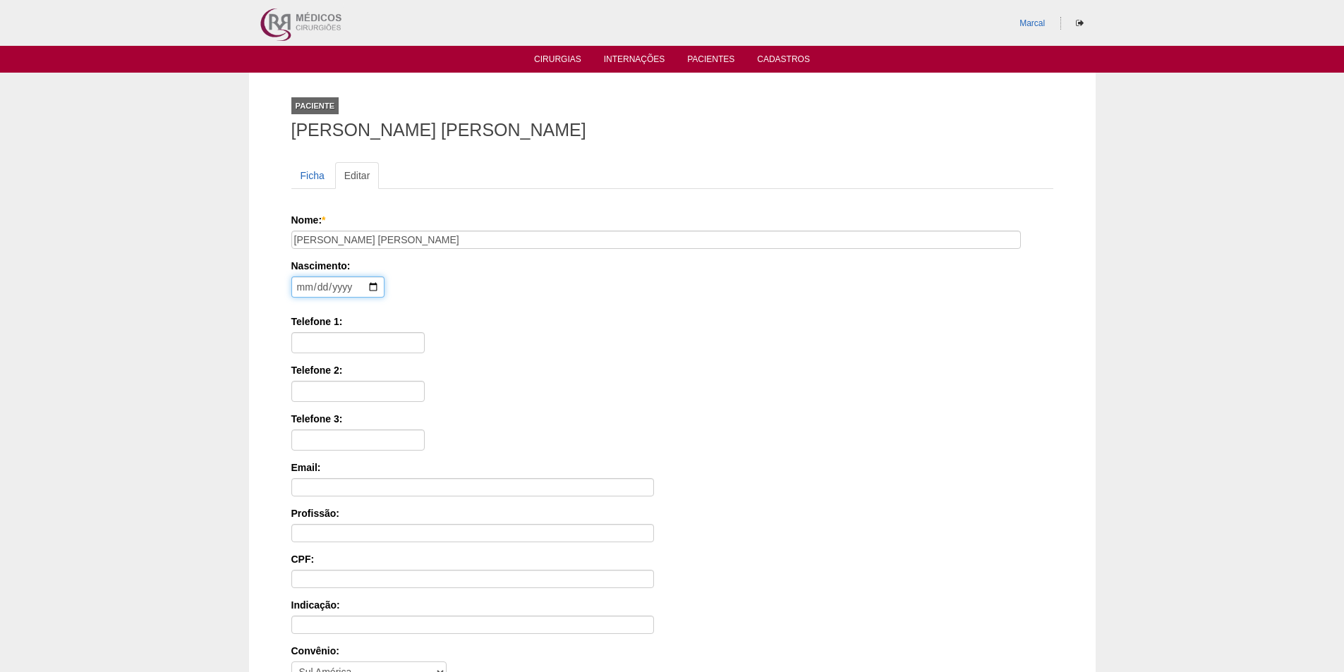
click at [305, 291] on input "date" at bounding box center [337, 287] width 93 height 21
type input "[DATE]"
click at [304, 343] on input "Telefone 1:" at bounding box center [357, 342] width 133 height 21
type input "11 96537 6488"
click at [304, 390] on input "Telefone 2:" at bounding box center [357, 391] width 133 height 21
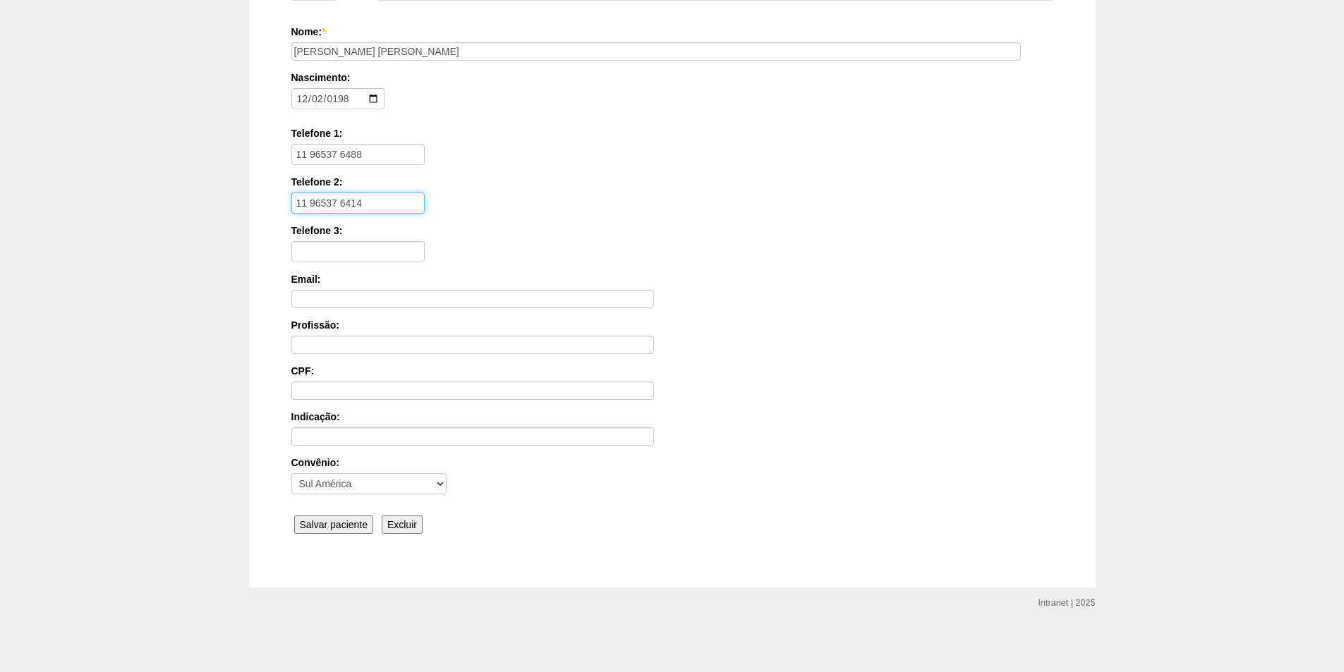
scroll to position [189, 0]
type input "11 96537 6414"
click at [339, 521] on input "Salvar paciente" at bounding box center [334, 524] width 80 height 18
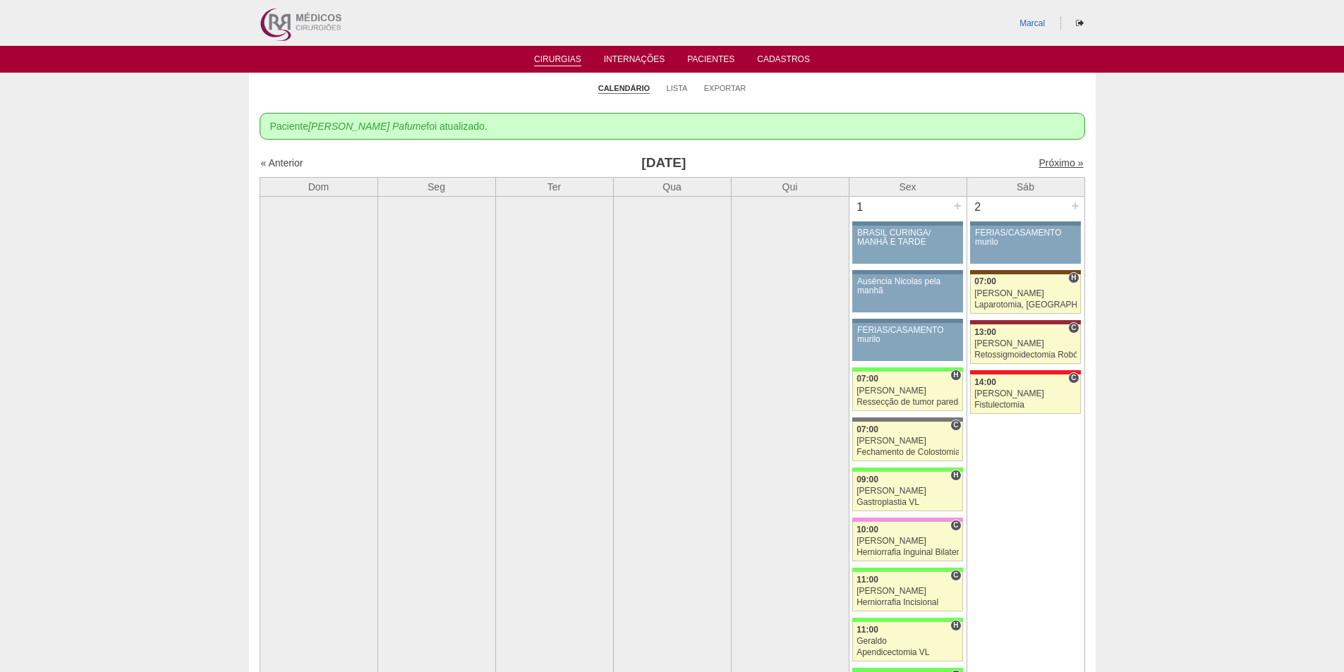
click at [1042, 164] on link "Próximo »" at bounding box center [1060, 162] width 44 height 11
